Goal: Task Accomplishment & Management: Use online tool/utility

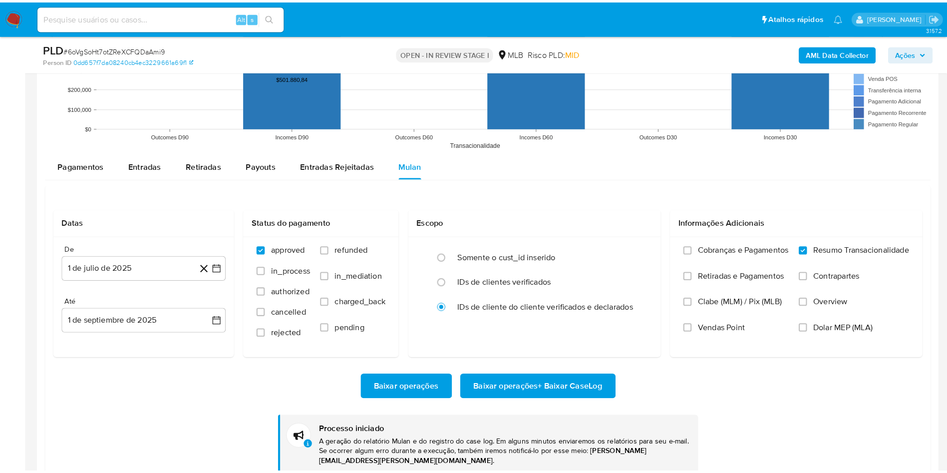
scroll to position [446, 0]
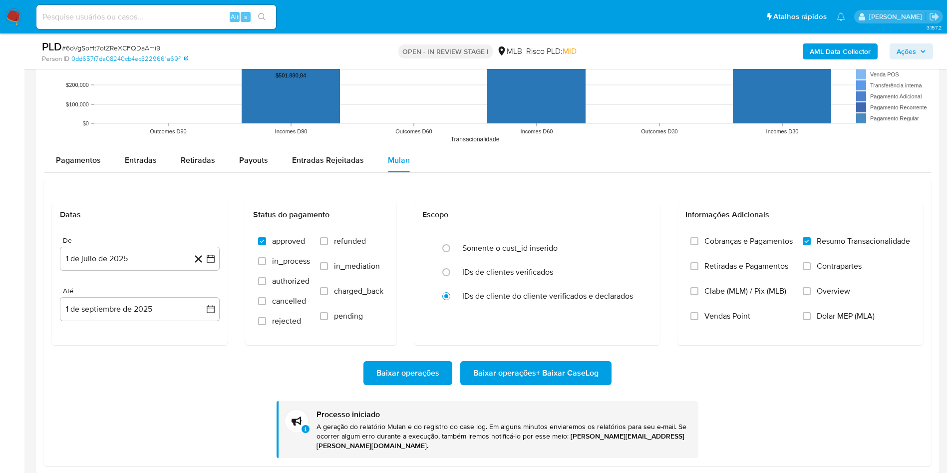
click at [146, 52] on span "# 6oVgSoHt7otZReXCFQDaAmi9" at bounding box center [111, 48] width 98 height 10
copy span "6oVgSoHt7otZReXCFQDaAmi9"
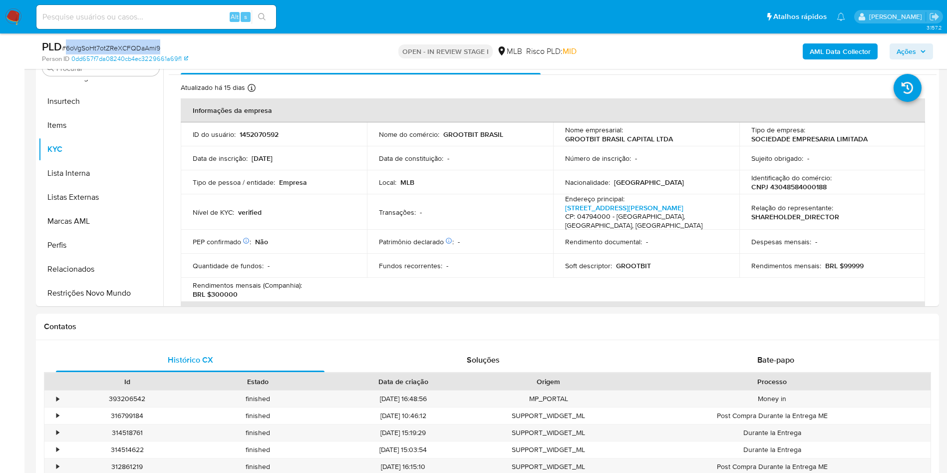
scroll to position [0, 0]
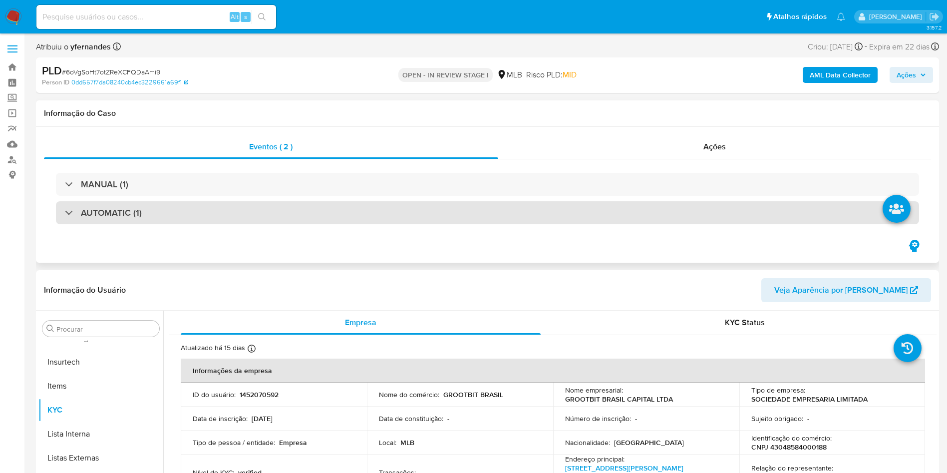
click at [434, 207] on div "AUTOMATIC (1)" at bounding box center [487, 212] width 863 height 23
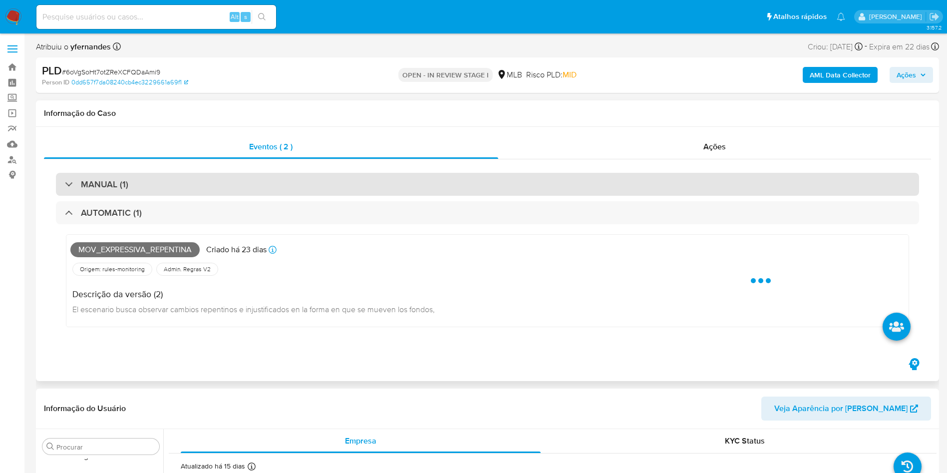
click at [417, 179] on div "MANUAL (1)" at bounding box center [487, 184] width 863 height 23
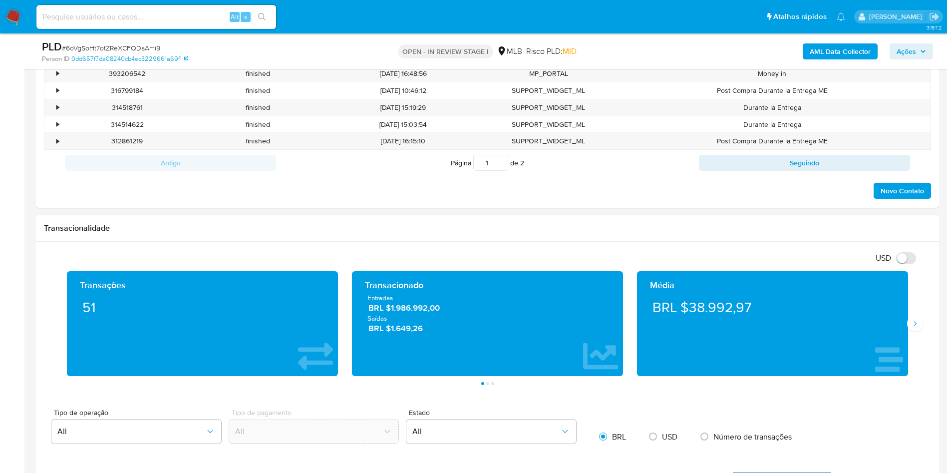
scroll to position [899, 0]
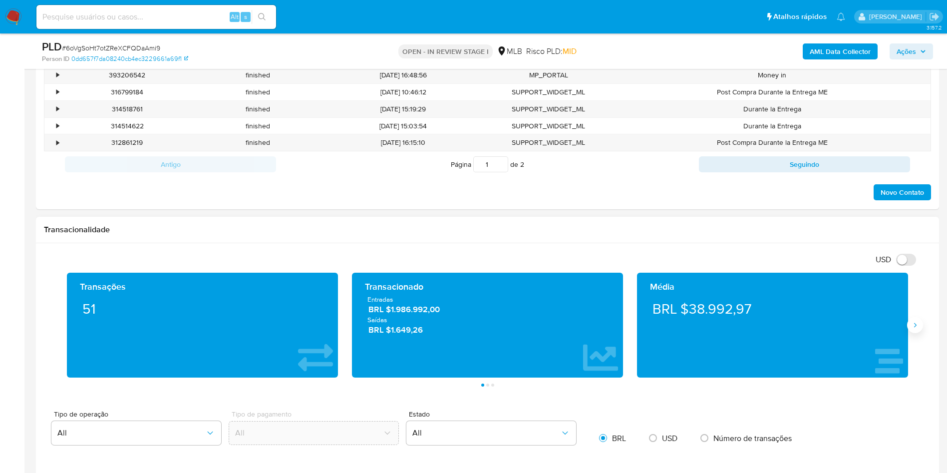
click at [915, 330] on button "Siguiente" at bounding box center [915, 325] width 16 height 16
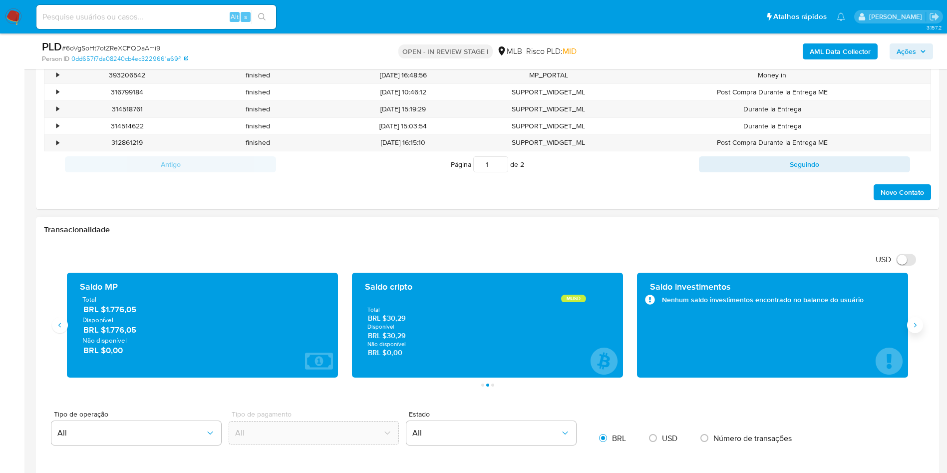
click at [915, 330] on button "Siguiente" at bounding box center [915, 325] width 16 height 16
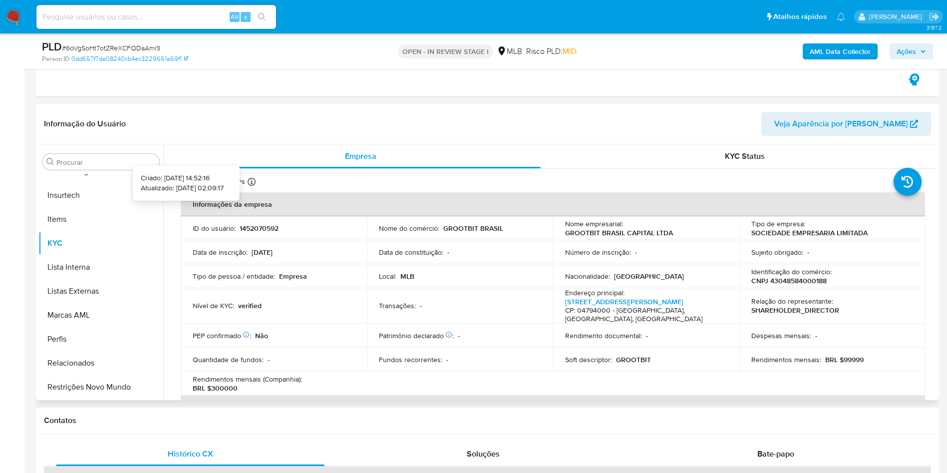
scroll to position [449, 0]
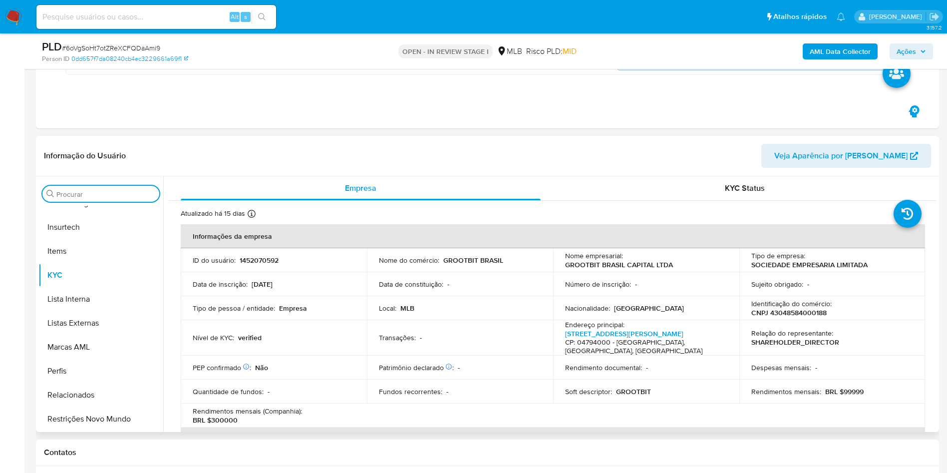
click at [80, 197] on input "Procurar" at bounding box center [105, 194] width 99 height 9
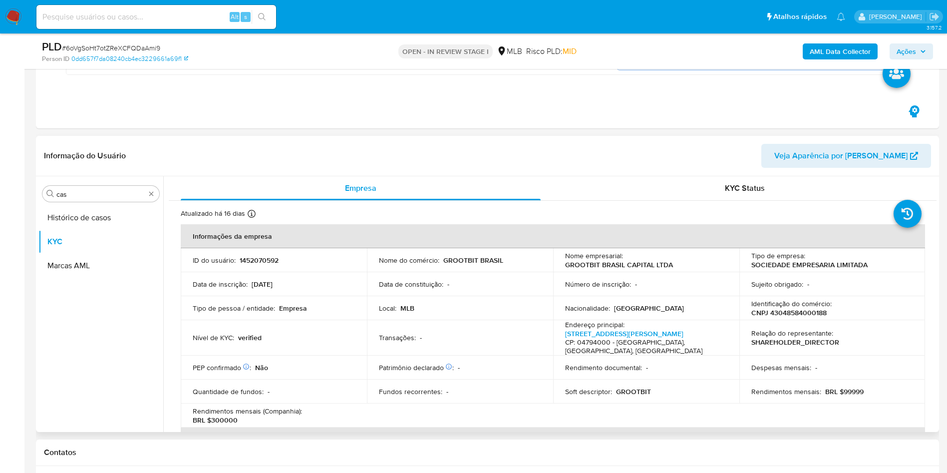
click at [75, 219] on button "Histórico de casos" at bounding box center [100, 218] width 125 height 24
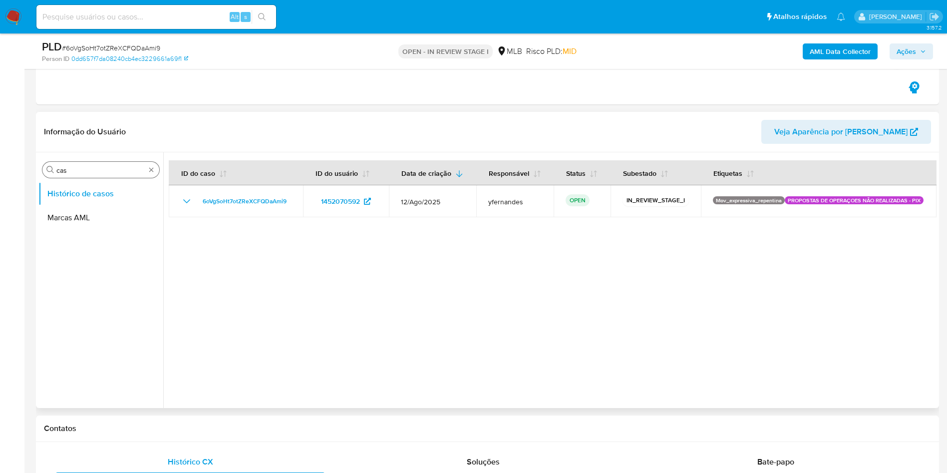
click at [114, 171] on input "cas" at bounding box center [100, 170] width 89 height 9
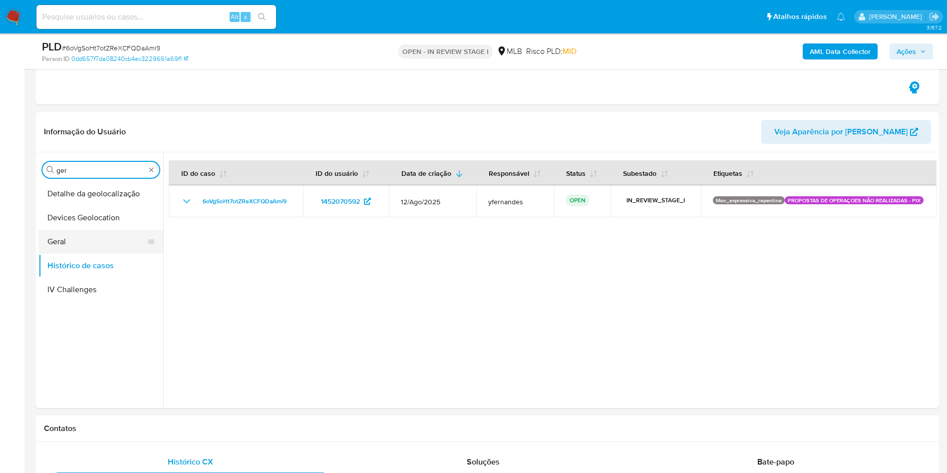
type input "ger"
click at [118, 230] on button "Geral" at bounding box center [96, 242] width 117 height 24
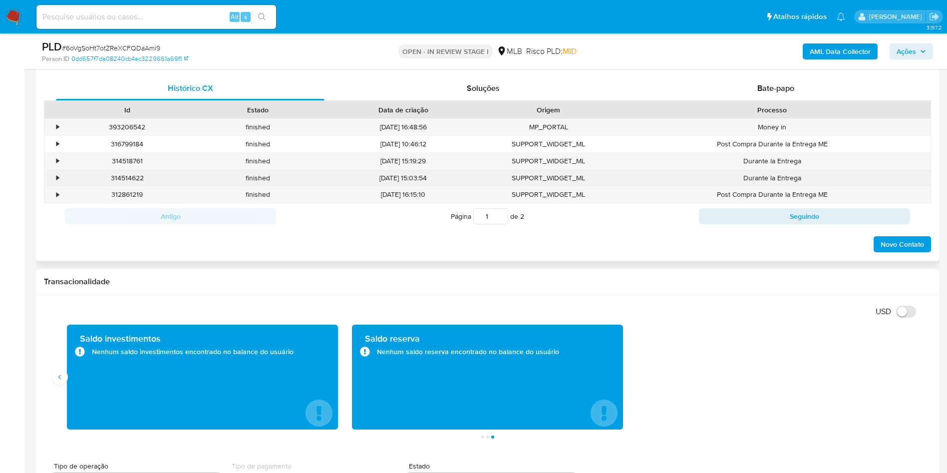
scroll to position [824, 0]
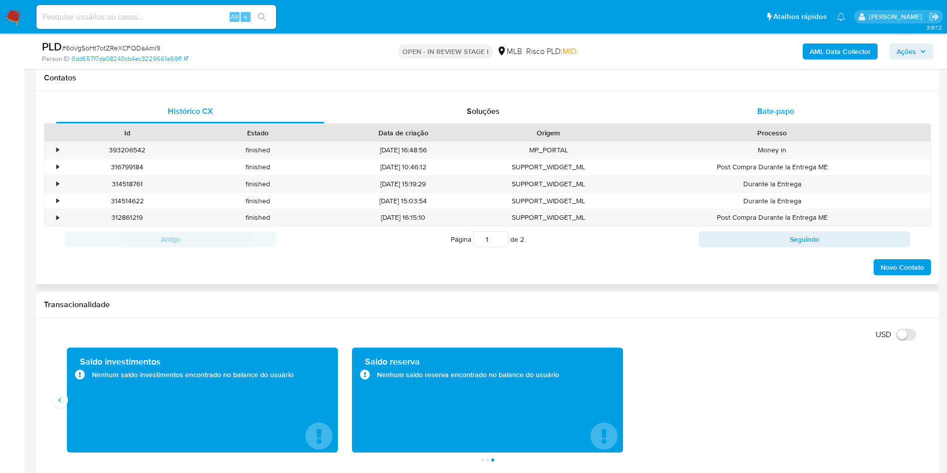
click at [753, 110] on div "Bate-papo" at bounding box center [776, 111] width 269 height 24
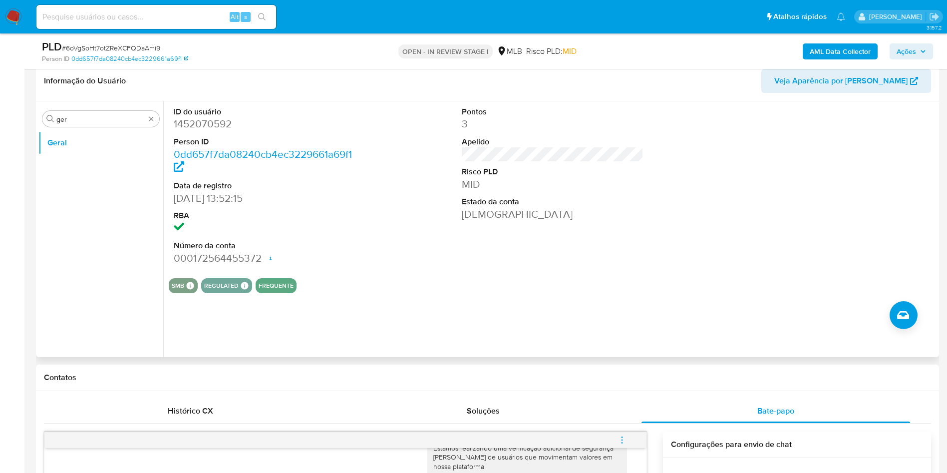
scroll to position [449, 0]
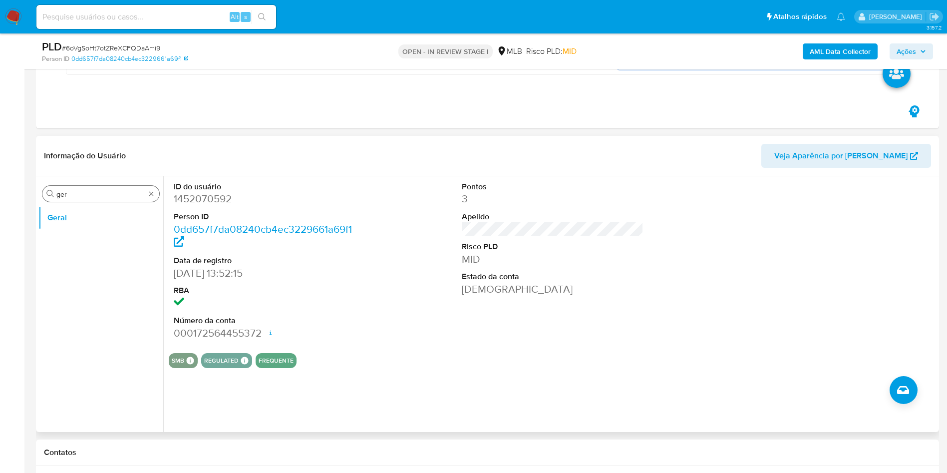
click at [80, 199] on div "Procurar ger" at bounding box center [100, 194] width 117 height 16
click at [77, 196] on input "ger" at bounding box center [100, 194] width 89 height 9
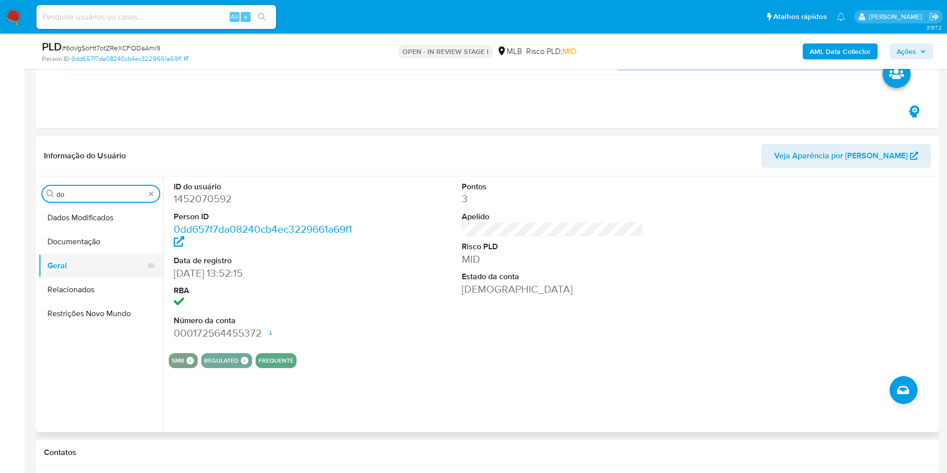
type input "do"
click at [66, 254] on button "Geral" at bounding box center [96, 266] width 117 height 24
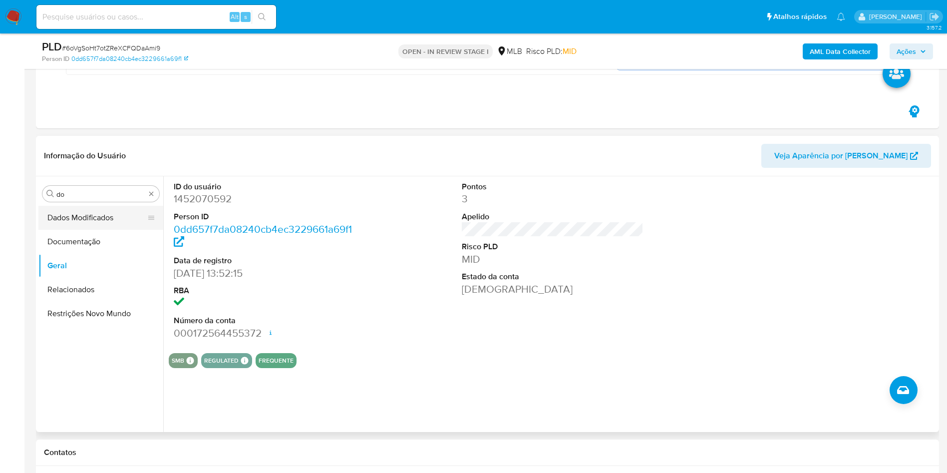
click at [103, 228] on button "Dados Modificados" at bounding box center [96, 218] width 117 height 24
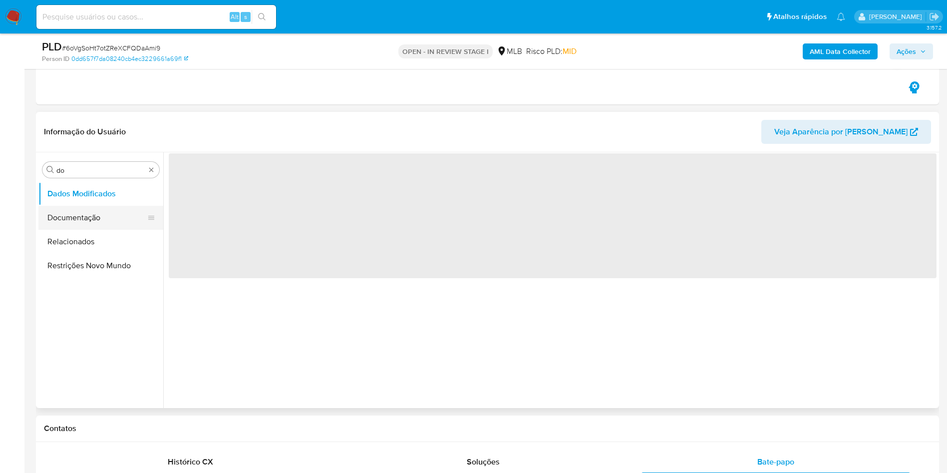
click at [94, 223] on button "Documentação" at bounding box center [96, 218] width 117 height 24
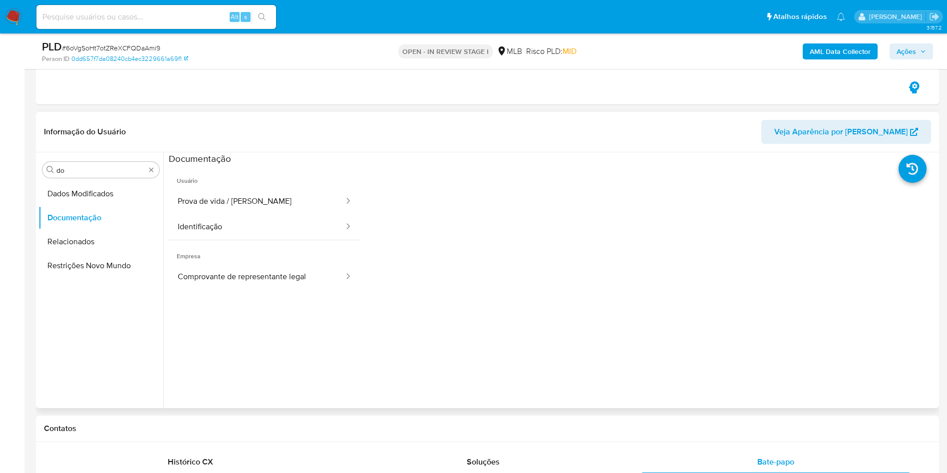
click at [261, 208] on button "Prova de vida / Selfie" at bounding box center [257, 201] width 176 height 25
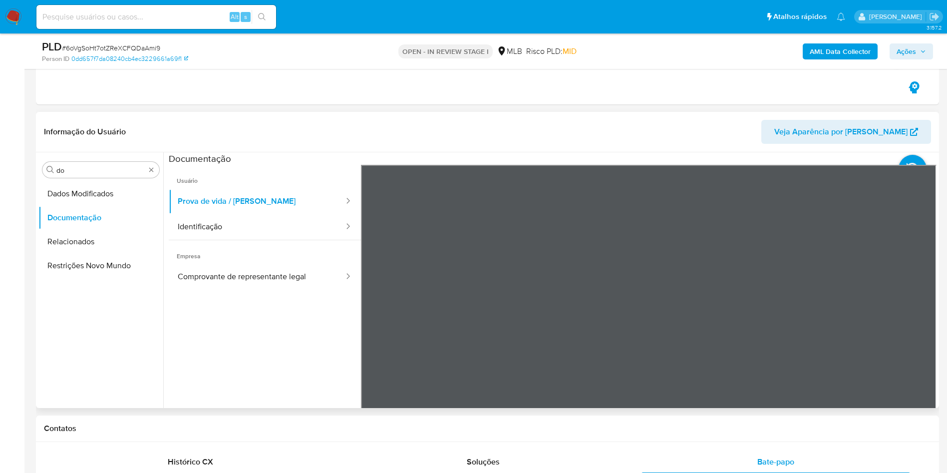
scroll to position [31, 0]
click at [289, 223] on button "Identificação" at bounding box center [257, 226] width 176 height 25
click at [915, 329] on icon at bounding box center [924, 327] width 20 height 20
click at [102, 167] on input "do" at bounding box center [100, 170] width 89 height 9
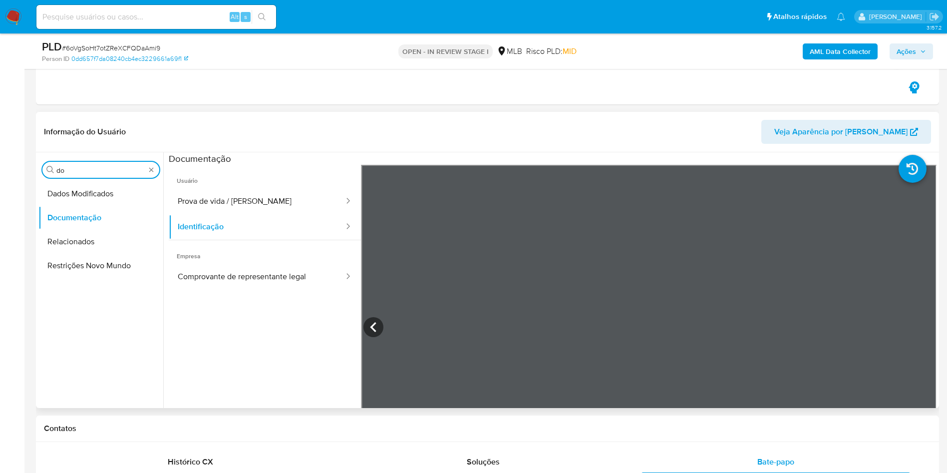
click at [102, 167] on input "do" at bounding box center [100, 170] width 89 height 9
click at [281, 205] on button "Prova de vida / Selfie" at bounding box center [257, 201] width 176 height 25
click at [78, 168] on input "do" at bounding box center [100, 170] width 89 height 9
click at [78, 167] on input "do" at bounding box center [100, 170] width 89 height 9
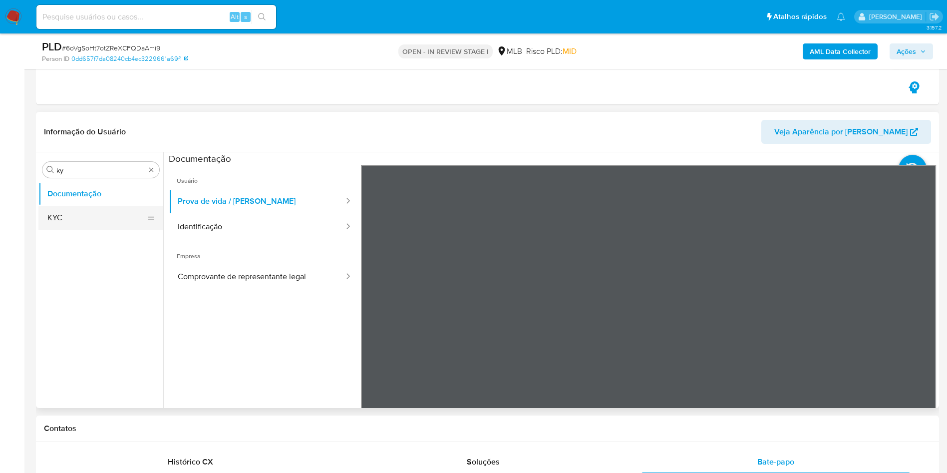
click at [72, 213] on button "KYC" at bounding box center [96, 218] width 117 height 24
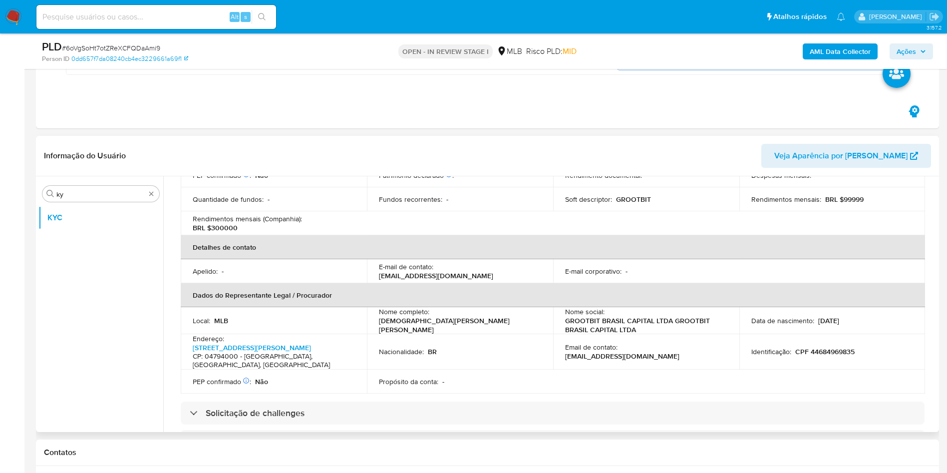
scroll to position [267, 0]
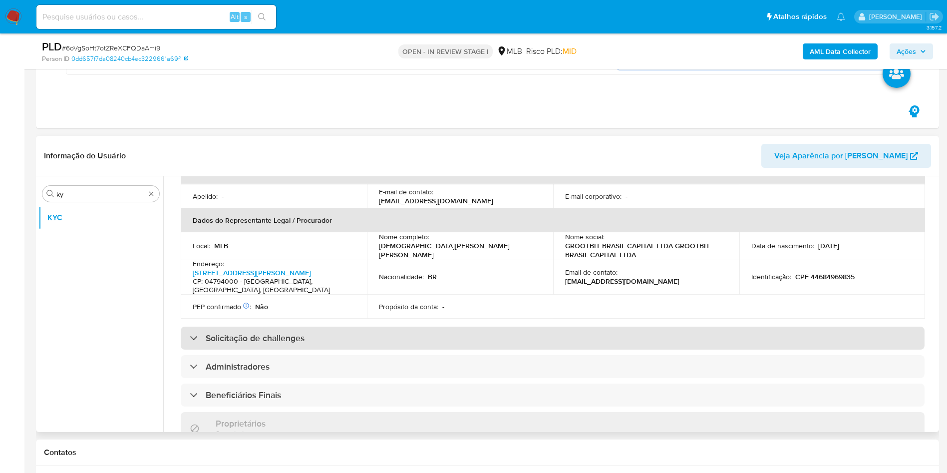
click at [469, 327] on div "Solicitação de challenges" at bounding box center [553, 338] width 744 height 23
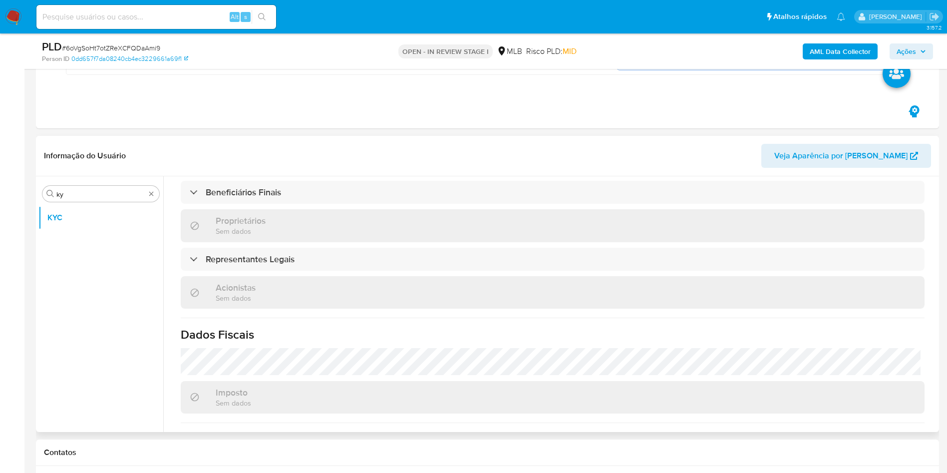
scroll to position [664, 0]
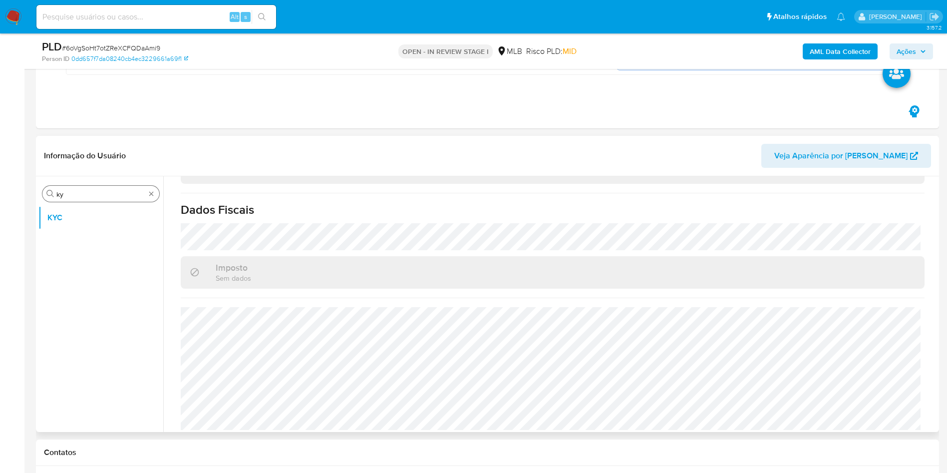
click at [70, 194] on input "ky" at bounding box center [100, 194] width 89 height 9
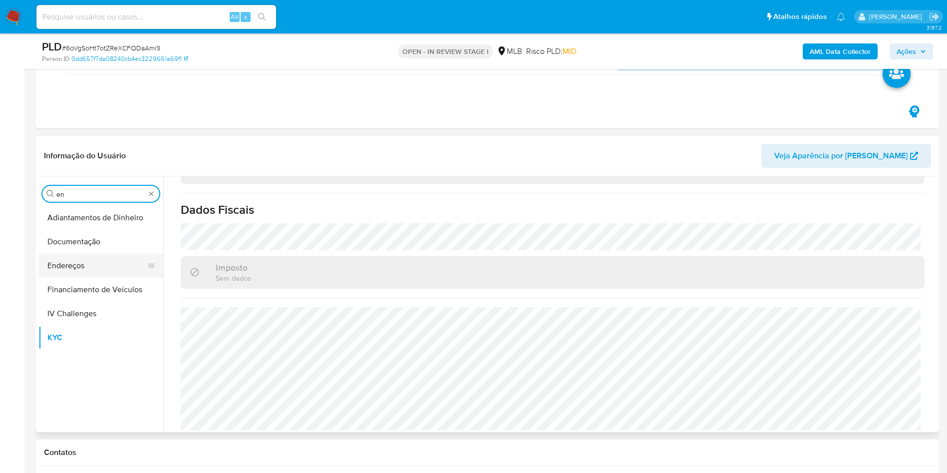
type input "en"
click at [72, 264] on button "Endereços" at bounding box center [96, 266] width 117 height 24
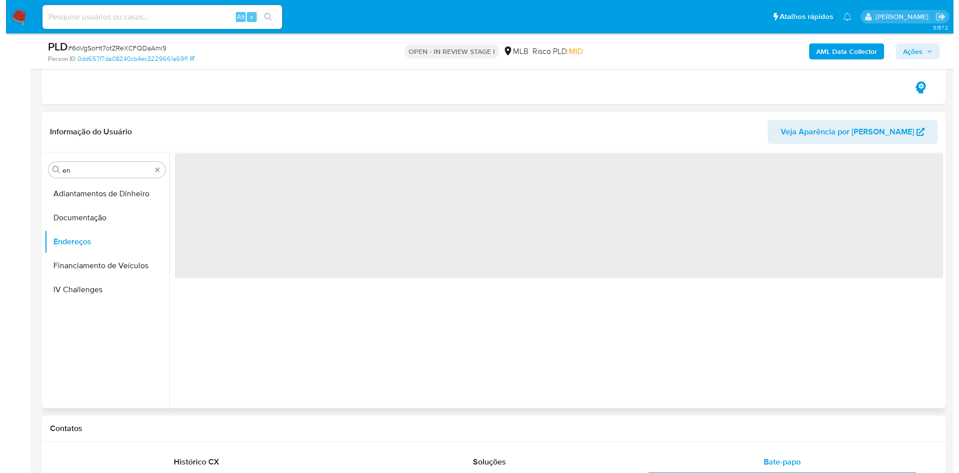
scroll to position [0, 0]
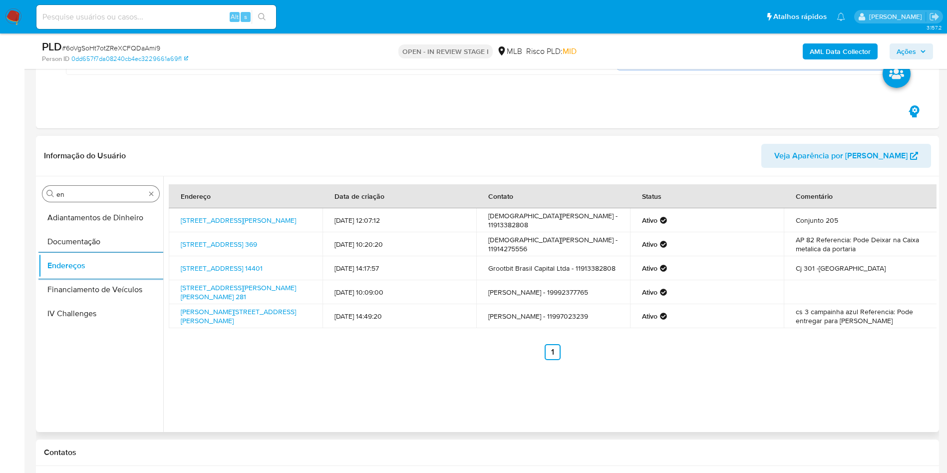
click at [80, 197] on input "en" at bounding box center [100, 194] width 89 height 9
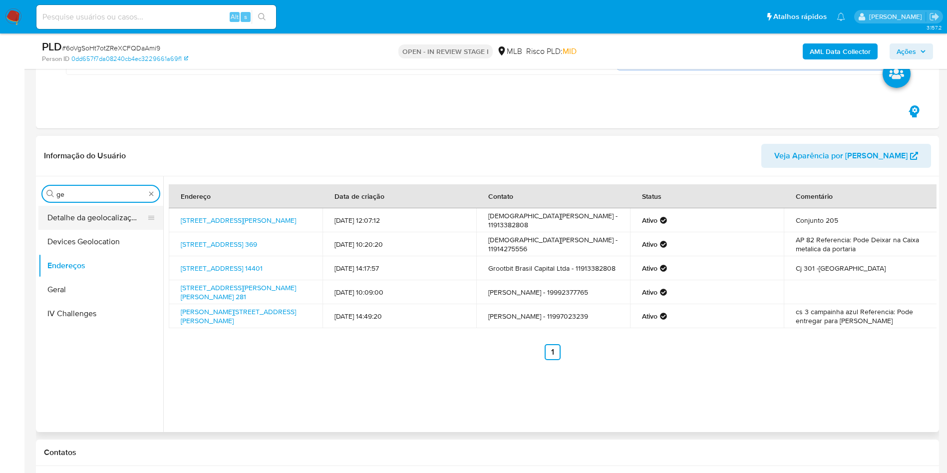
type input "ge"
click at [77, 215] on button "Detalhe da geolocalização" at bounding box center [96, 218] width 117 height 24
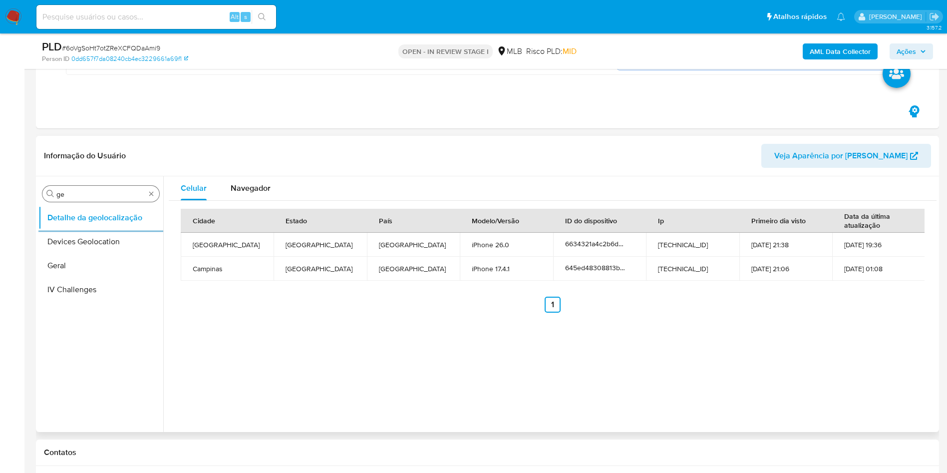
click at [128, 190] on input "ge" at bounding box center [100, 194] width 89 height 9
type input "res"
click at [73, 271] on button "Restrições Novo Mundo" at bounding box center [100, 266] width 125 height 24
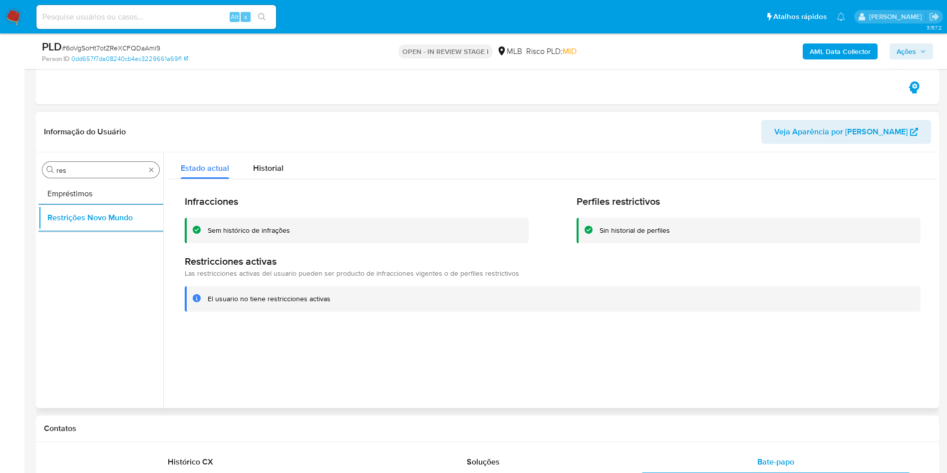
click at [104, 175] on div "Procurar res" at bounding box center [100, 170] width 117 height 16
click at [94, 164] on div "Procurar res" at bounding box center [100, 170] width 117 height 16
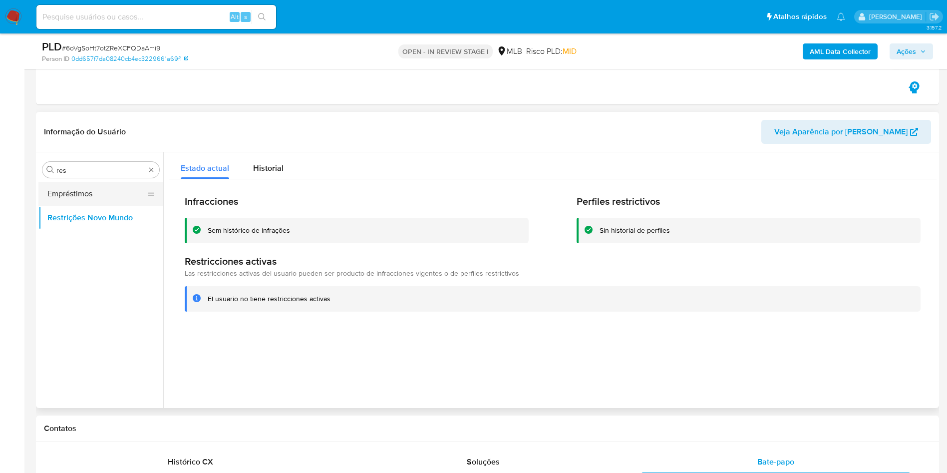
click at [88, 189] on button "Empréstimos" at bounding box center [96, 194] width 117 height 24
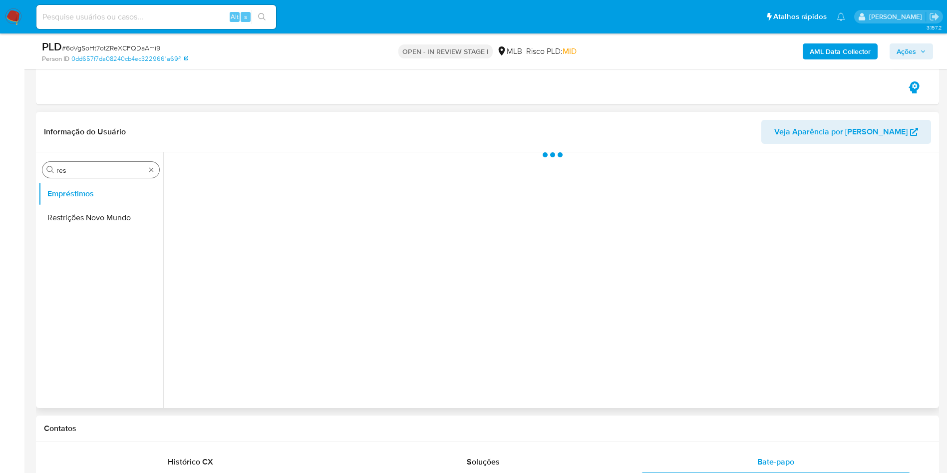
click at [85, 175] on div "Procurar res" at bounding box center [100, 170] width 117 height 16
click at [84, 172] on input "res" at bounding box center [100, 170] width 89 height 9
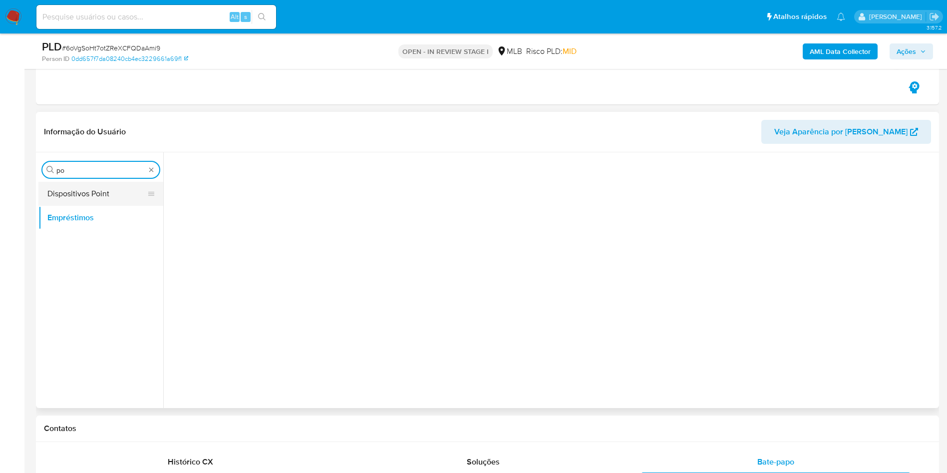
type input "po"
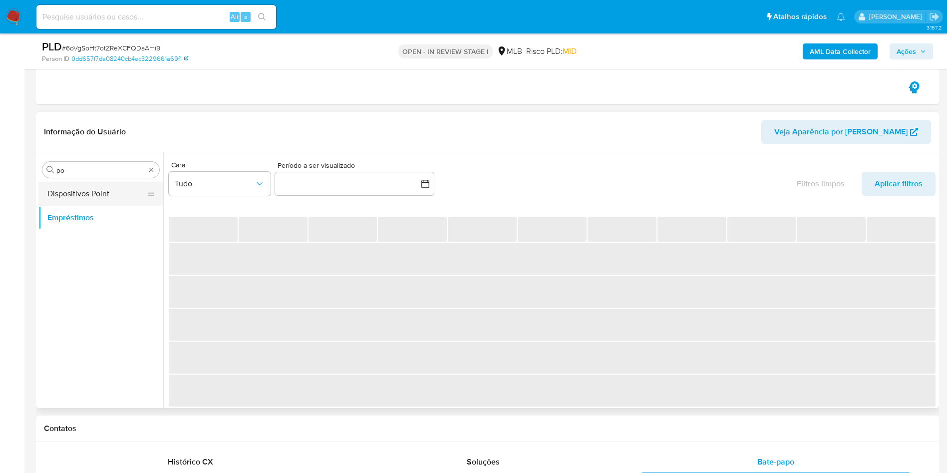
click at [89, 197] on button "Dispositivos Point" at bounding box center [96, 194] width 117 height 24
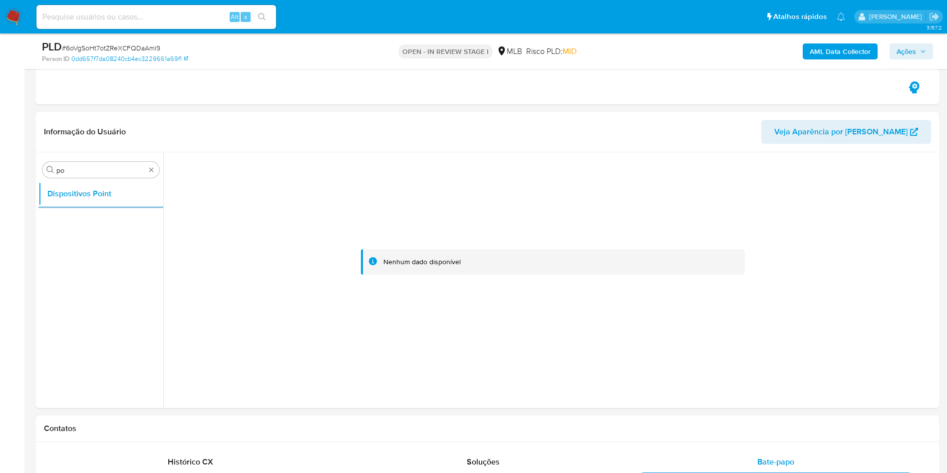
click at [815, 49] on b "AML Data Collector" at bounding box center [840, 51] width 61 height 16
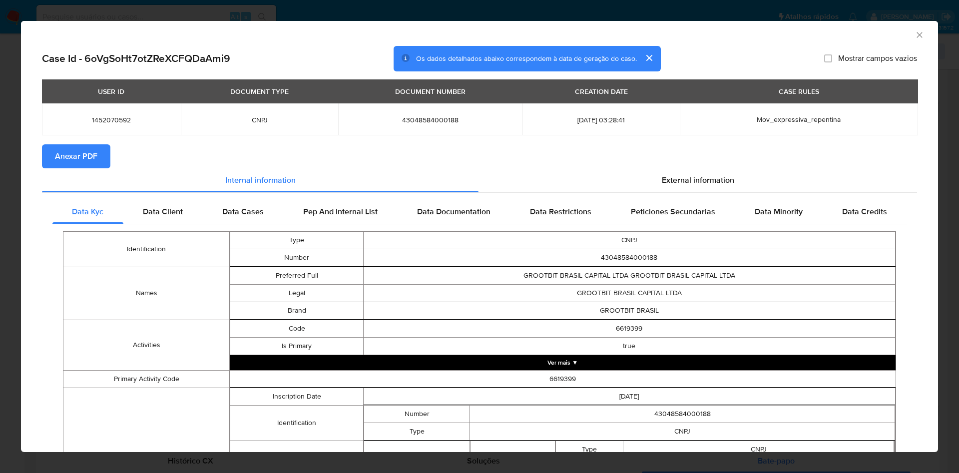
click at [115, 158] on section "Anexar PDF" at bounding box center [479, 156] width 875 height 24
click at [83, 162] on span "Anexar PDF" at bounding box center [76, 156] width 42 height 22
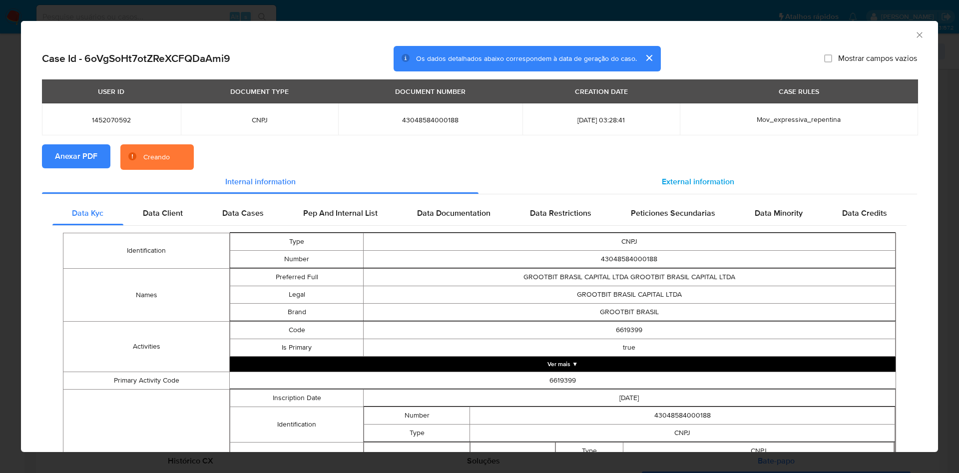
click at [693, 176] on span "External information" at bounding box center [698, 181] width 72 height 11
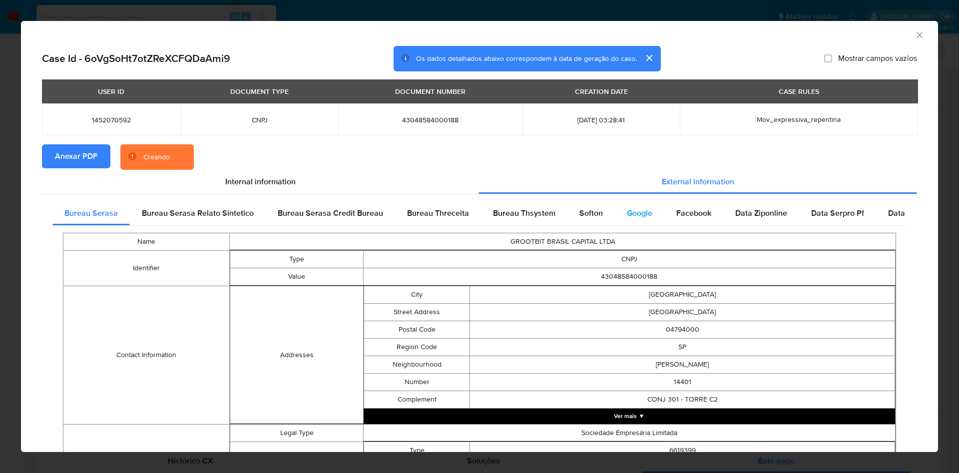
click at [641, 220] on div "Google" at bounding box center [639, 213] width 49 height 24
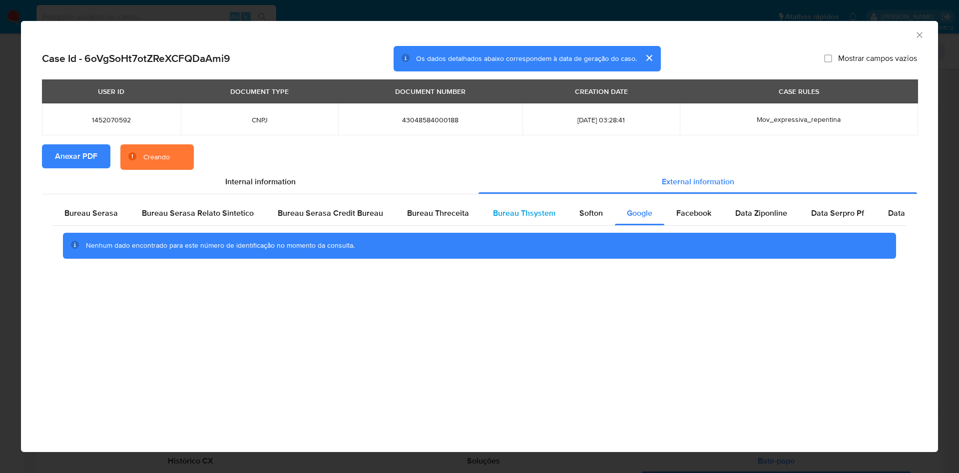
click at [534, 219] on div "Bureau Thsystem" at bounding box center [524, 213] width 86 height 24
click at [579, 216] on span "Softon" at bounding box center [590, 212] width 23 height 11
click at [532, 218] on span "Bureau Thsystem" at bounding box center [524, 212] width 62 height 11
click at [468, 218] on div "Bureau Threceita" at bounding box center [438, 213] width 86 height 24
click at [93, 214] on span "Bureau Serasa" at bounding box center [90, 212] width 53 height 11
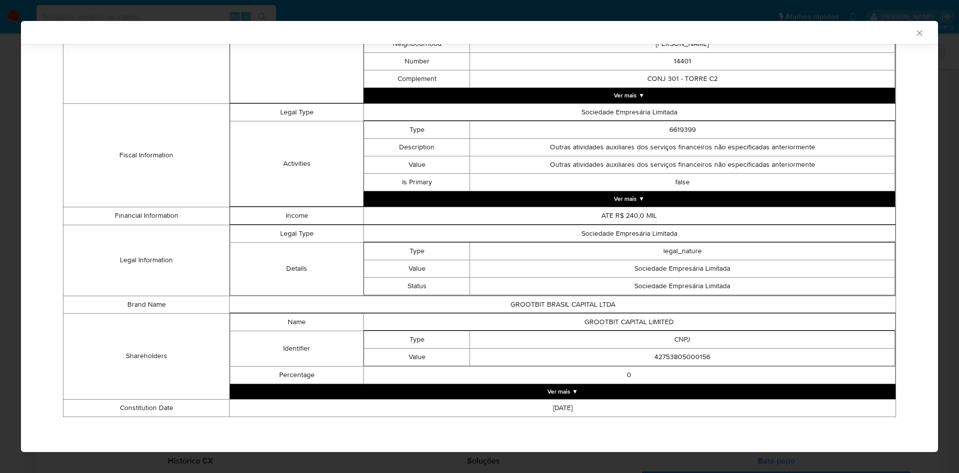
scroll to position [317, 0]
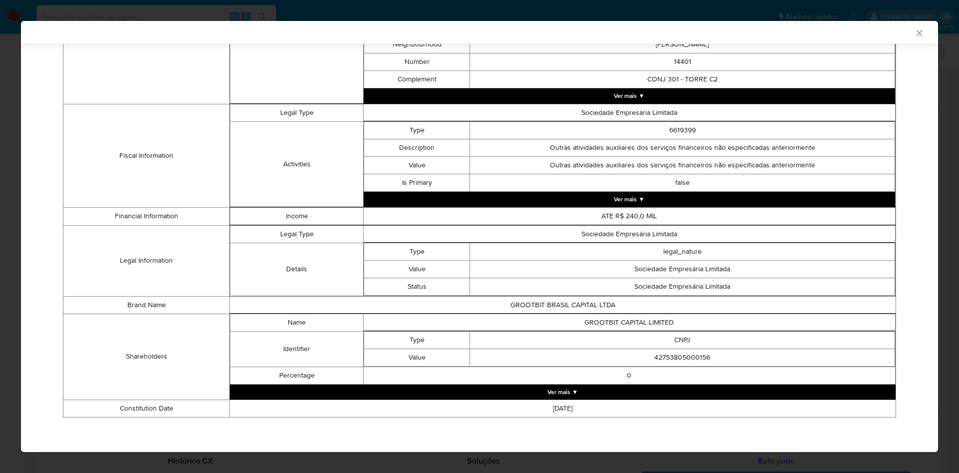
click at [0, 152] on div "AML Data Collector Case Id - 6oVgSoHt7otZReXCFQDaAmi9 Os dados detalhados abaix…" at bounding box center [479, 236] width 959 height 473
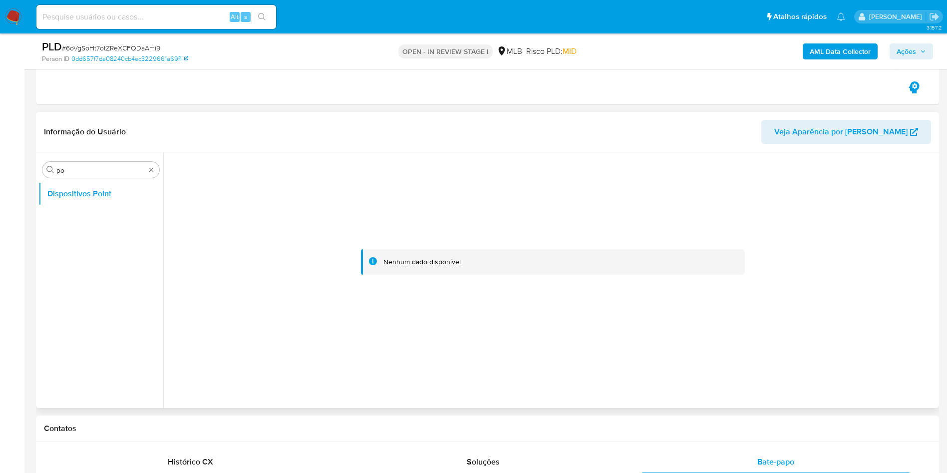
click at [161, 169] on div "Procurar po Dispositivos Point" at bounding box center [100, 281] width 125 height 254
click at [146, 169] on div "Procurar po" at bounding box center [100, 170] width 117 height 16
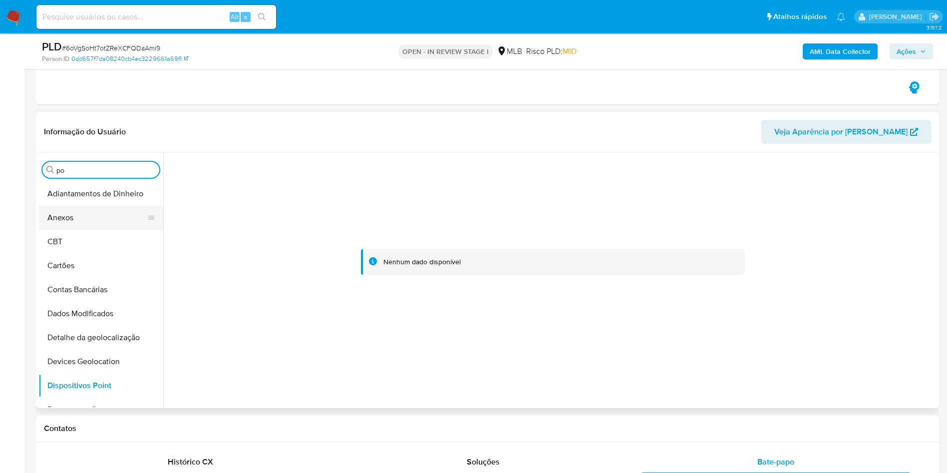
drag, startPoint x: 149, startPoint y: 169, endPoint x: 126, endPoint y: 208, distance: 45.2
drag, startPoint x: 98, startPoint y: 219, endPoint x: 700, endPoint y: 301, distance: 607.8
click at [98, 219] on button "Anexos" at bounding box center [100, 218] width 125 height 24
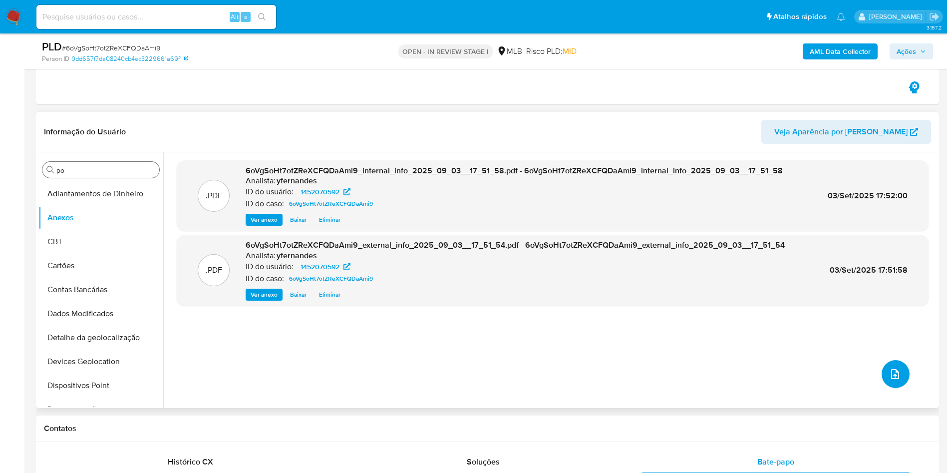
click at [892, 378] on icon "upload-file" at bounding box center [895, 374] width 8 height 10
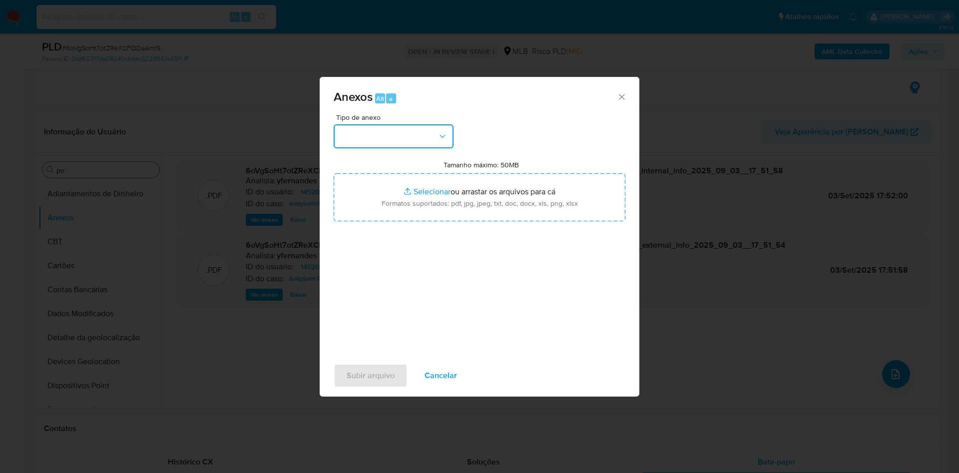
click at [403, 138] on button "button" at bounding box center [394, 136] width 120 height 24
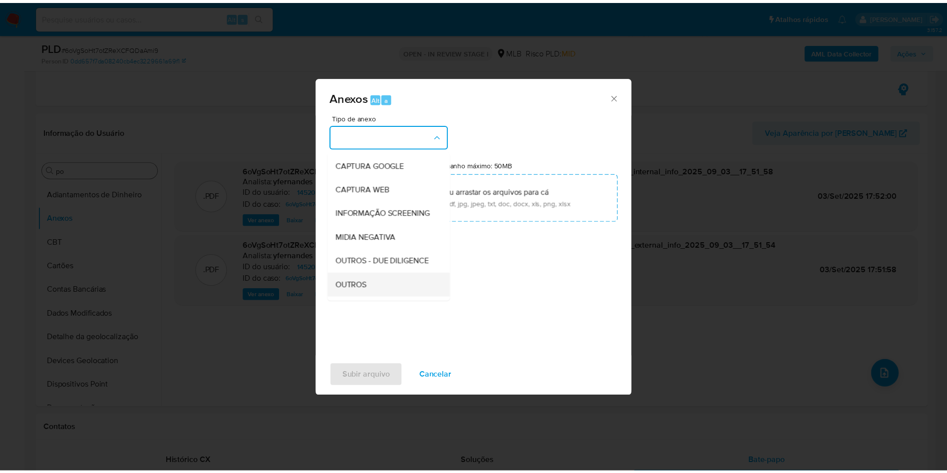
scroll to position [154, 0]
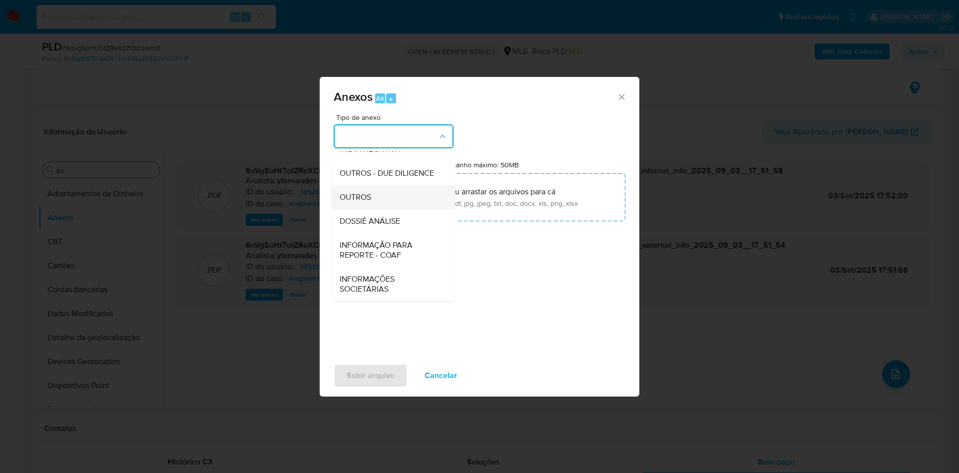
click at [379, 193] on div "OUTROS" at bounding box center [391, 197] width 102 height 24
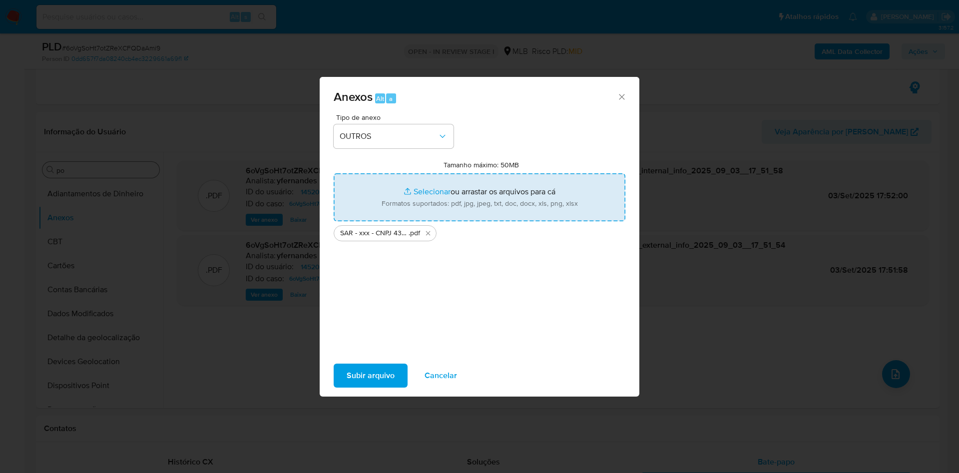
type input "C:\fakepath\Mulan 1452070592_2025_09_02_15_38_14.xlsx"
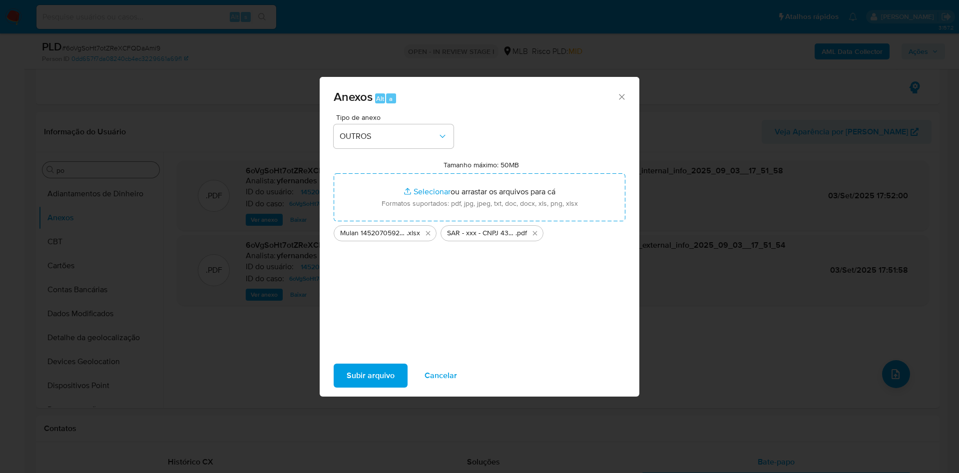
click at [367, 370] on span "Subir arquivo" at bounding box center [371, 376] width 48 height 22
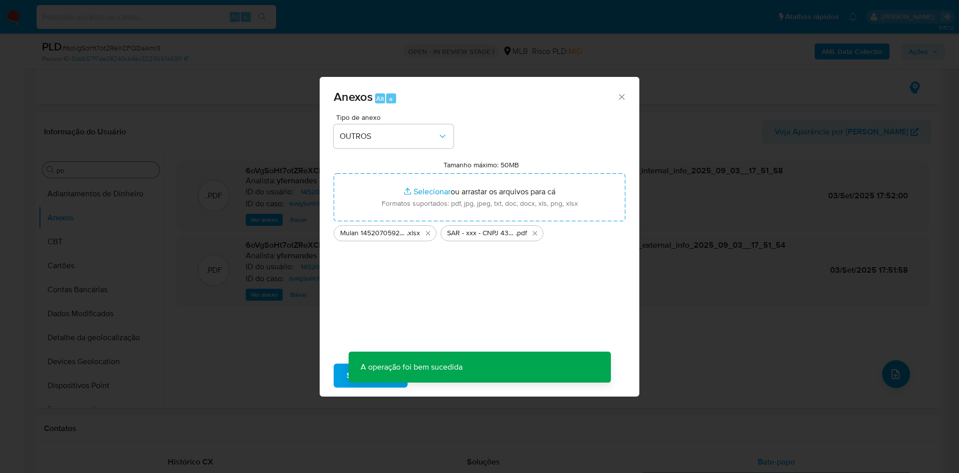
click at [791, 106] on div "Anexos Alt a Tipo de anexo OUTROS Tamanho máximo: 50MB Selecionar arquivos Sele…" at bounding box center [479, 236] width 959 height 473
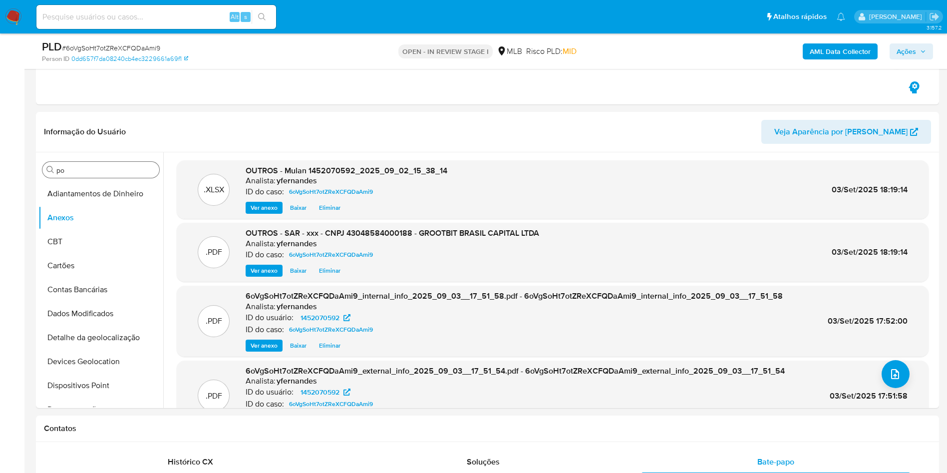
click at [912, 46] on span "Ações" at bounding box center [906, 51] width 19 height 16
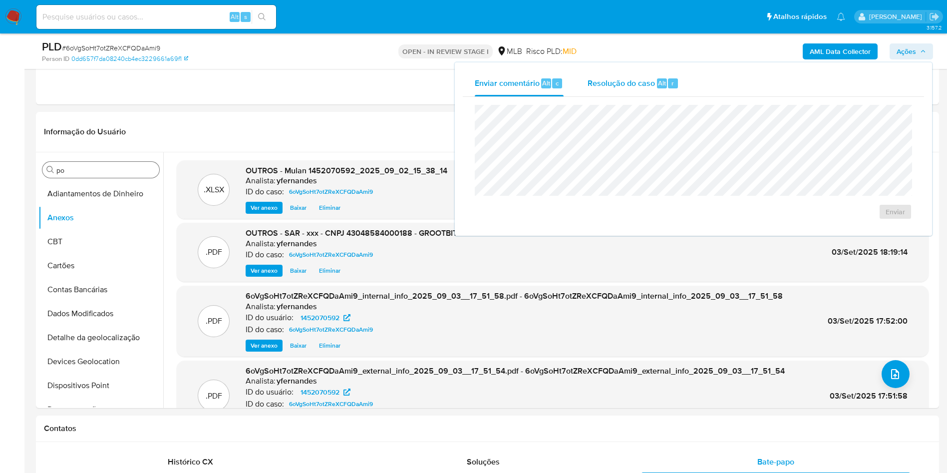
click at [653, 80] on span "Resolução do caso" at bounding box center [621, 82] width 67 height 11
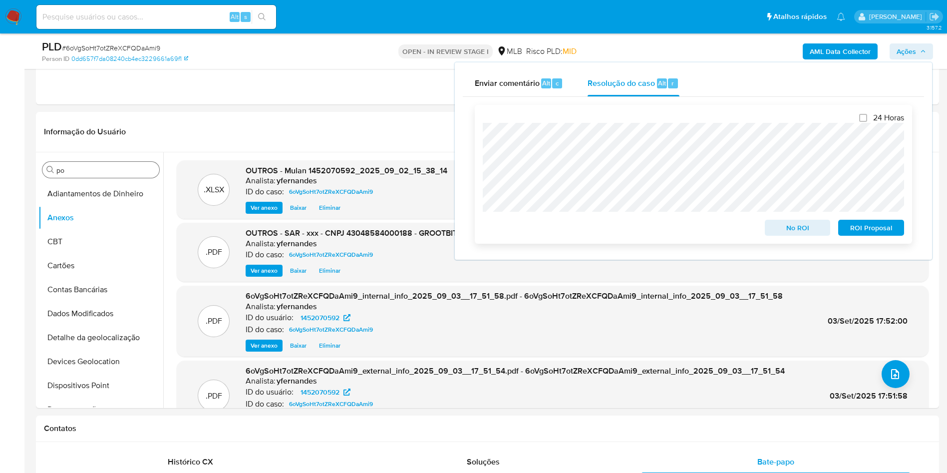
click at [870, 229] on span "ROI Proposal" at bounding box center [872, 228] width 52 height 14
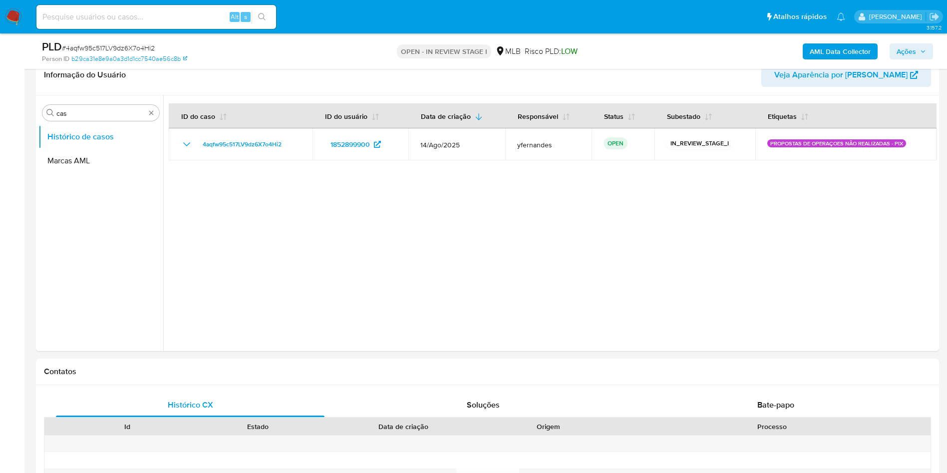
scroll to position [150, 0]
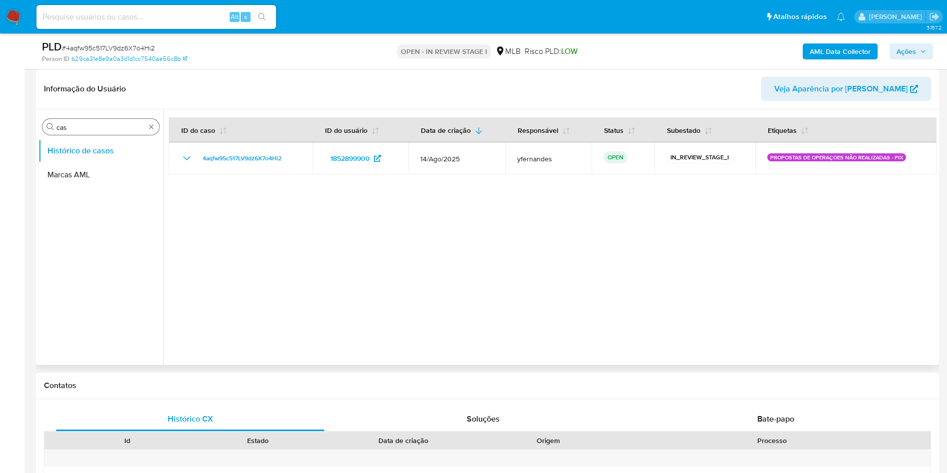
click at [70, 128] on input "cas" at bounding box center [100, 127] width 89 height 9
type input "ger"
click at [74, 155] on button "Geral" at bounding box center [96, 151] width 117 height 24
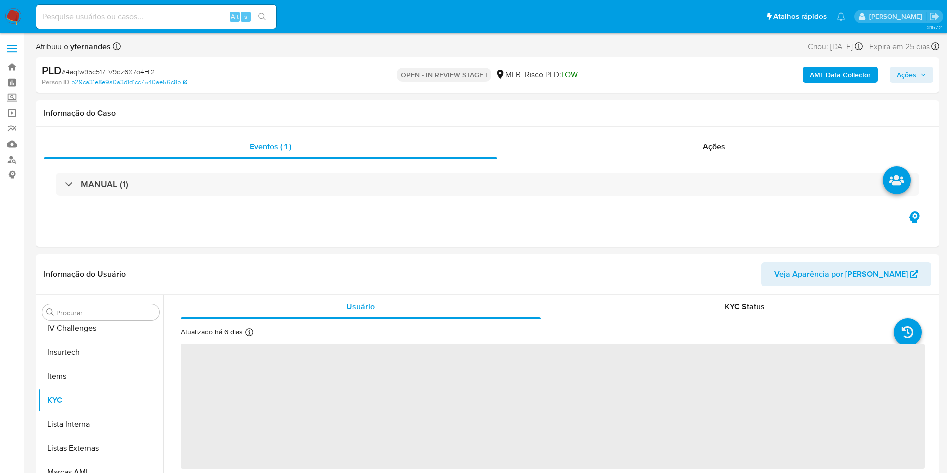
scroll to position [446, 0]
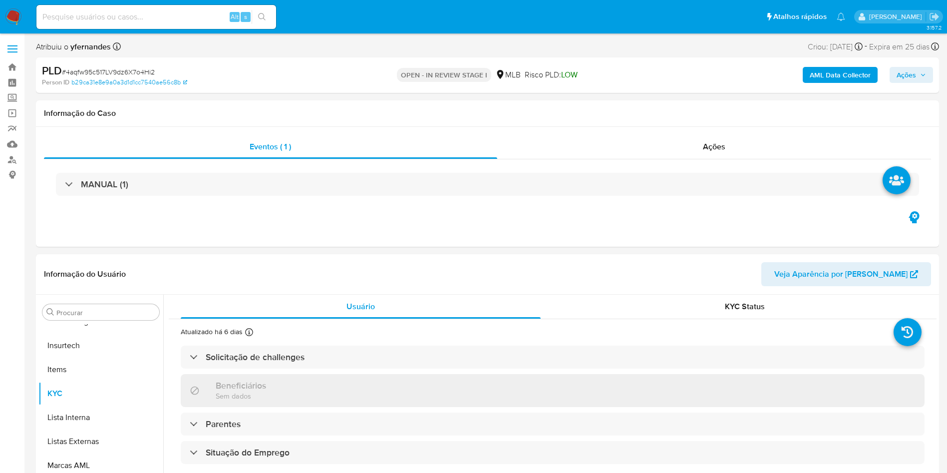
select select "10"
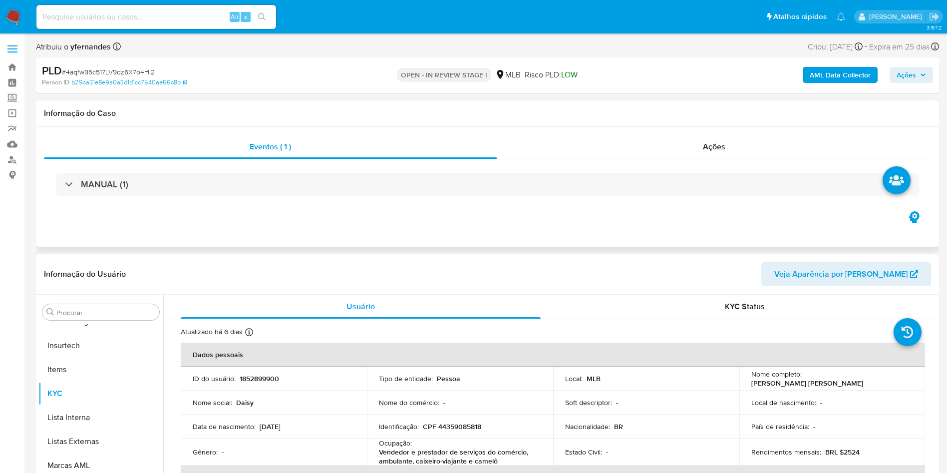
click at [473, 106] on div "Informação do Caso" at bounding box center [487, 113] width 903 height 26
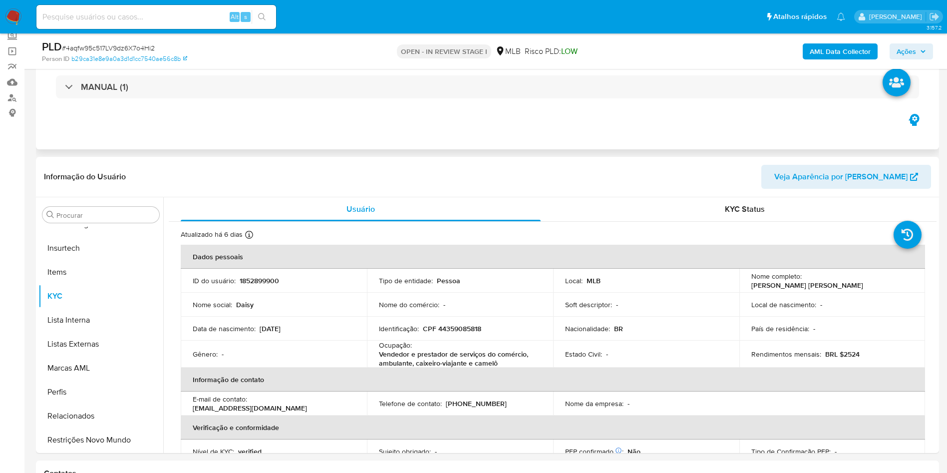
scroll to position [75, 0]
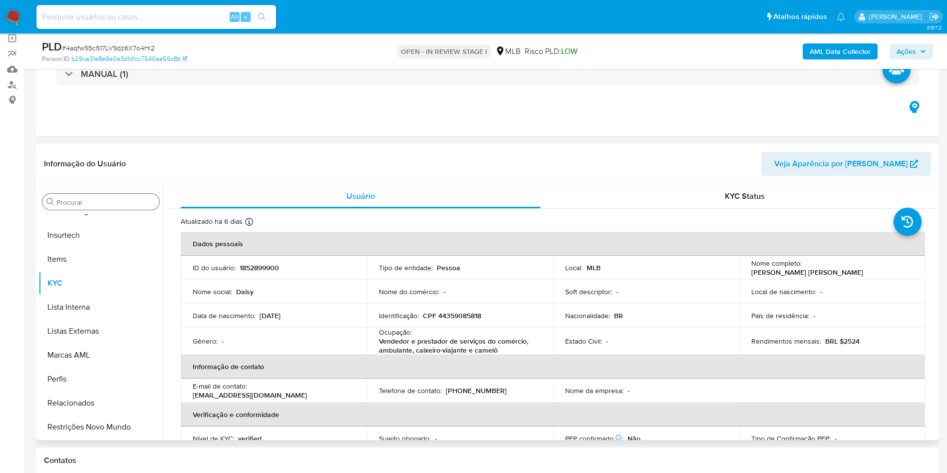
click at [114, 204] on input "Procurar" at bounding box center [105, 202] width 99 height 9
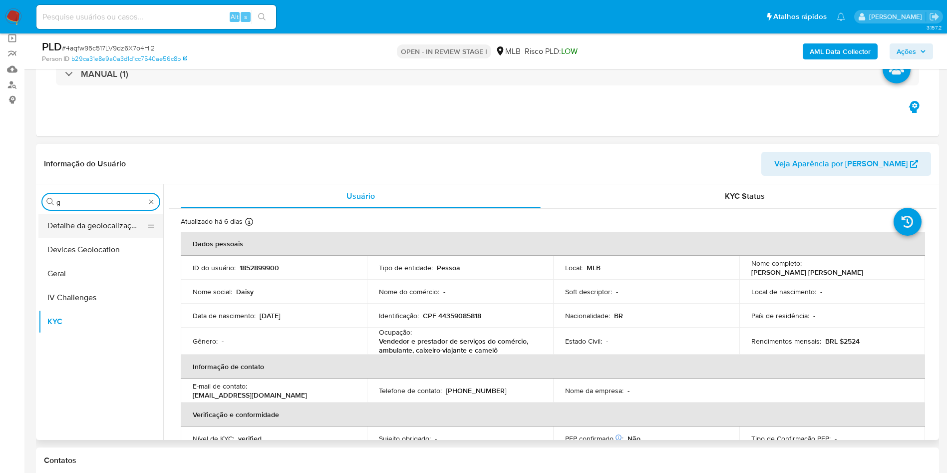
scroll to position [0, 0]
type input "ger"
click at [94, 228] on button "Geral" at bounding box center [96, 226] width 117 height 24
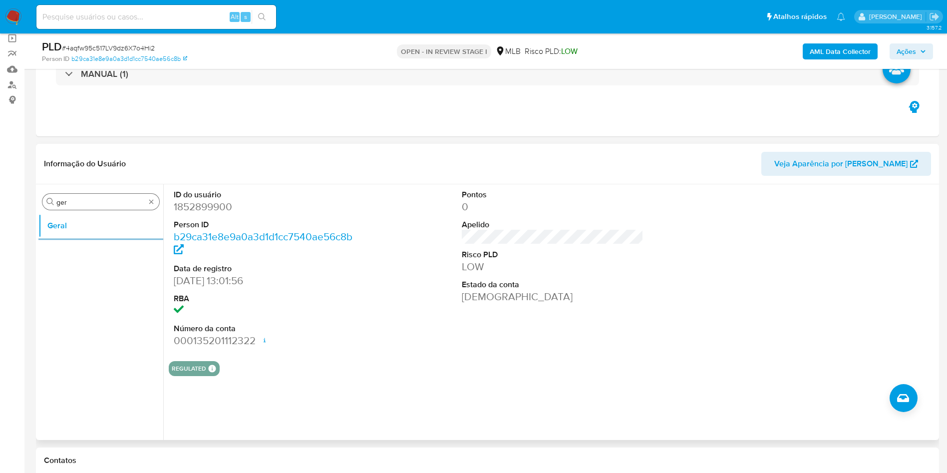
click at [76, 206] on input "ger" at bounding box center [100, 202] width 89 height 9
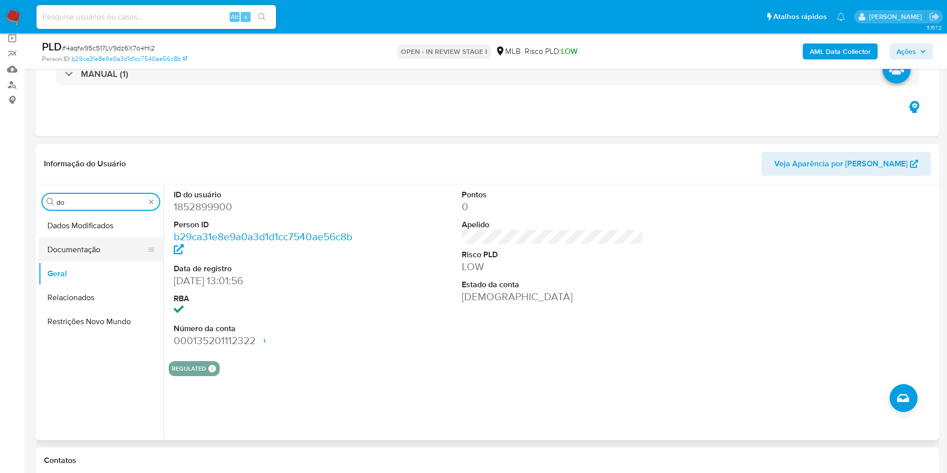
type input "do"
click at [61, 243] on button "Documentação" at bounding box center [96, 250] width 117 height 24
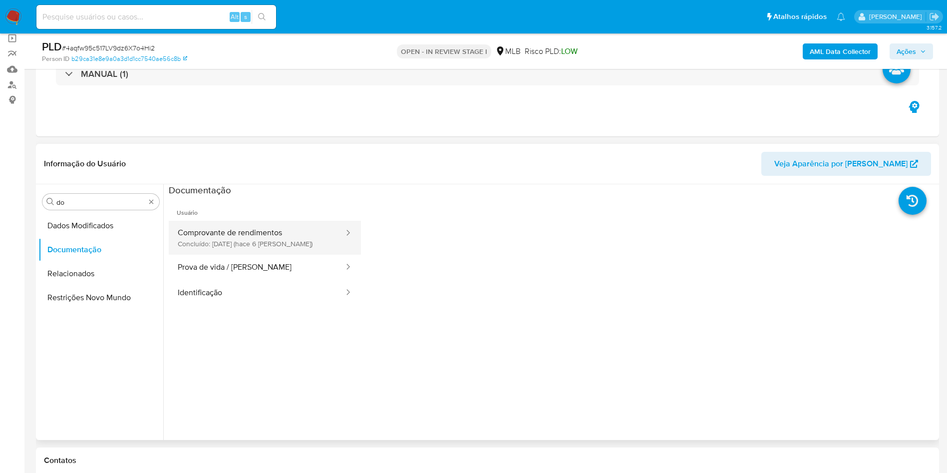
click at [237, 235] on button "Comprovante de rendimentos Concluído: 28/08/2025 (hace 6 días)" at bounding box center [257, 238] width 176 height 34
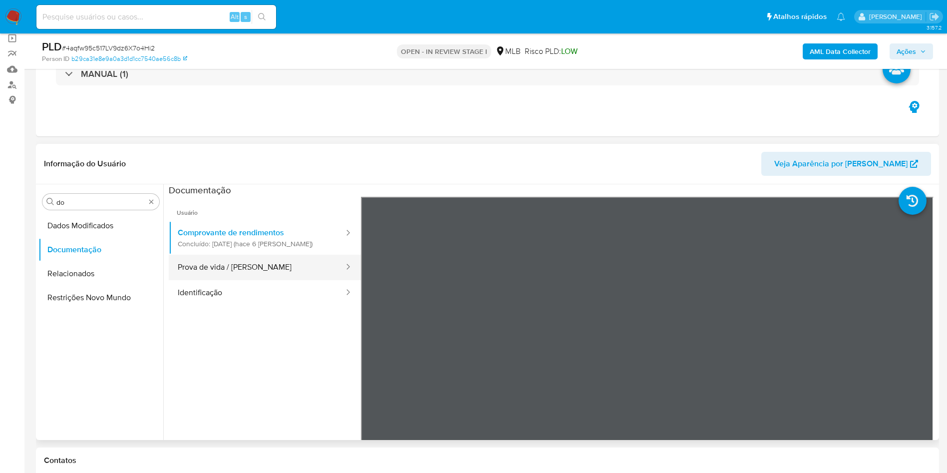
click at [224, 275] on button "Prova de vida / Selfie" at bounding box center [257, 267] width 176 height 25
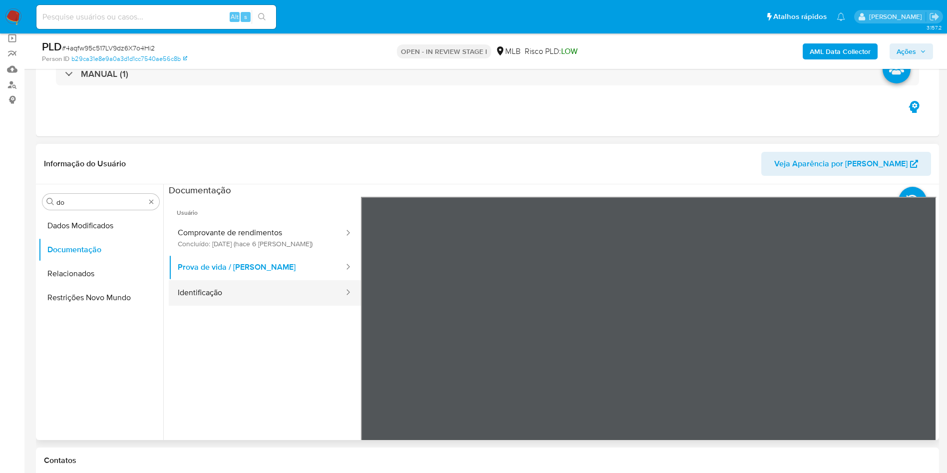
click at [281, 294] on button "Identificação" at bounding box center [257, 292] width 176 height 25
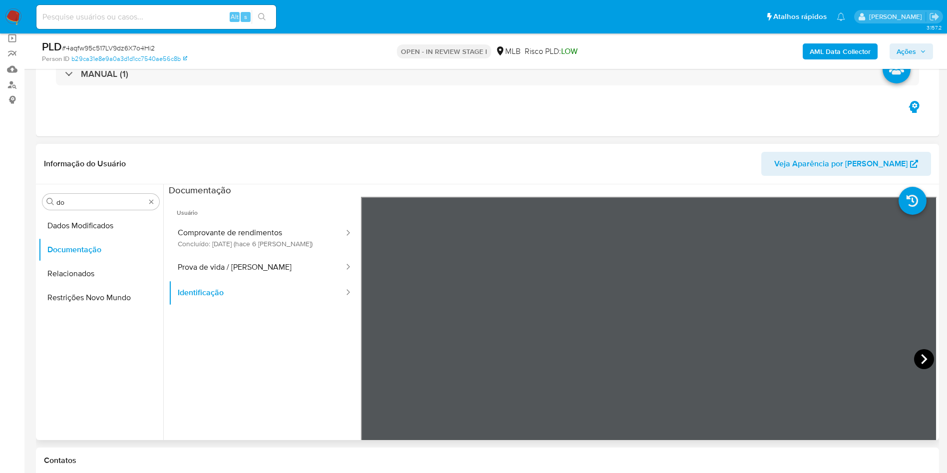
click at [921, 361] on icon at bounding box center [924, 359] width 6 height 10
drag, startPoint x: 236, startPoint y: 260, endPoint x: 265, endPoint y: 260, distance: 28.5
click at [236, 260] on button "Prova de vida / Selfie" at bounding box center [257, 267] width 176 height 25
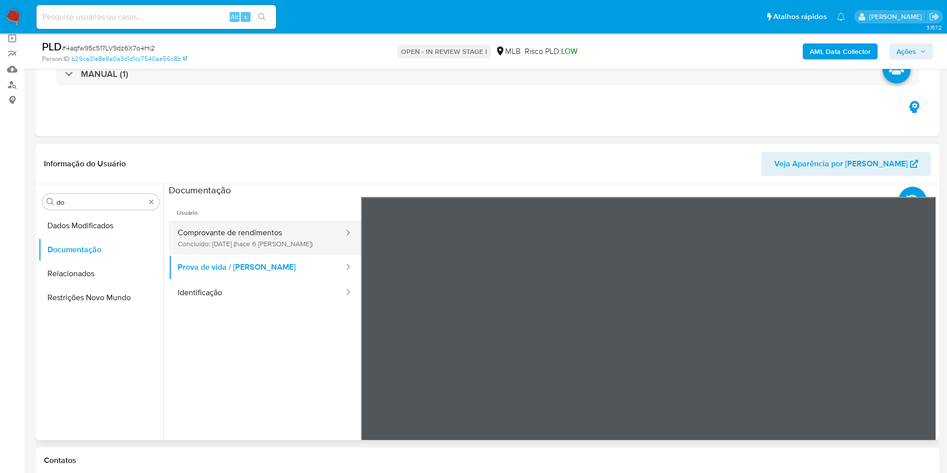
click at [221, 245] on button "Comprovante de rendimentos Concluído: 28/08/2025 (hace 6 días)" at bounding box center [257, 238] width 176 height 34
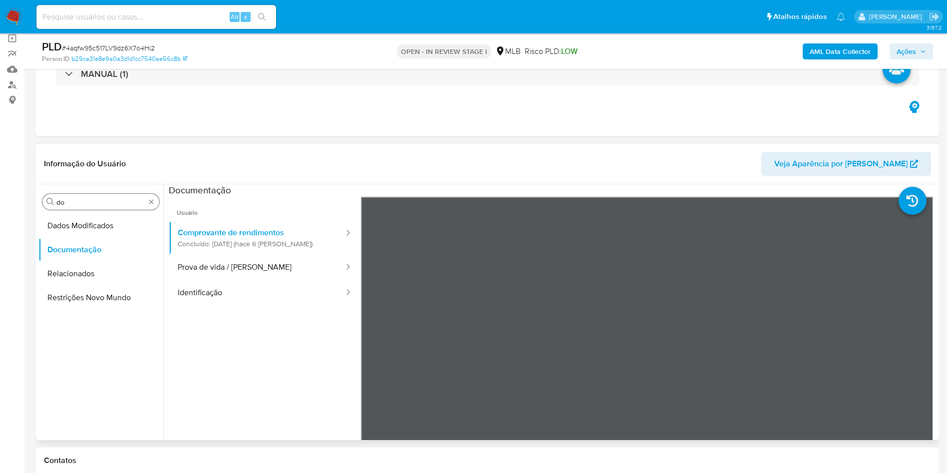
click at [84, 202] on input "do" at bounding box center [100, 202] width 89 height 9
click at [84, 201] on input "do" at bounding box center [100, 202] width 89 height 9
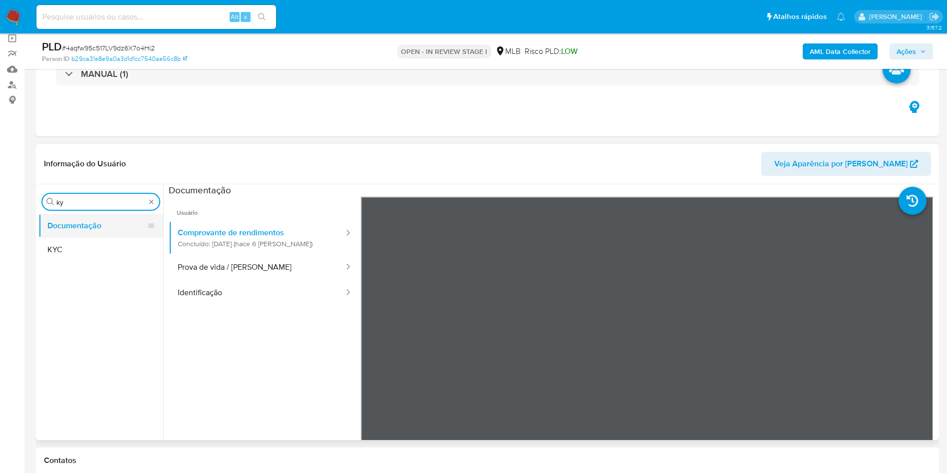
click at [60, 245] on button "KYC" at bounding box center [100, 250] width 125 height 24
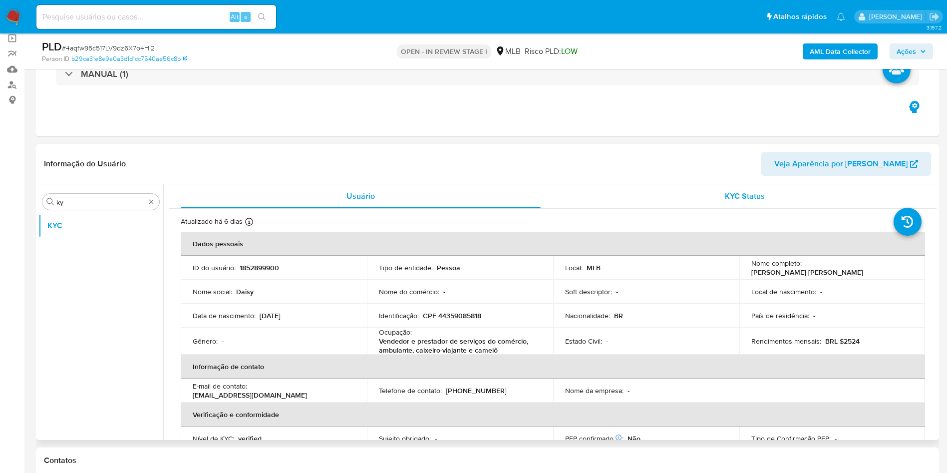
drag, startPoint x: 494, startPoint y: 138, endPoint x: 771, endPoint y: 202, distance: 284.1
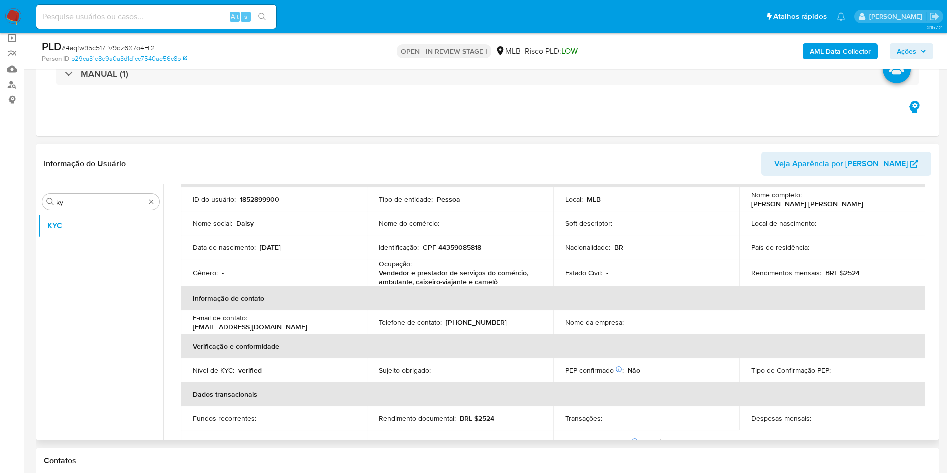
scroll to position [76, 0]
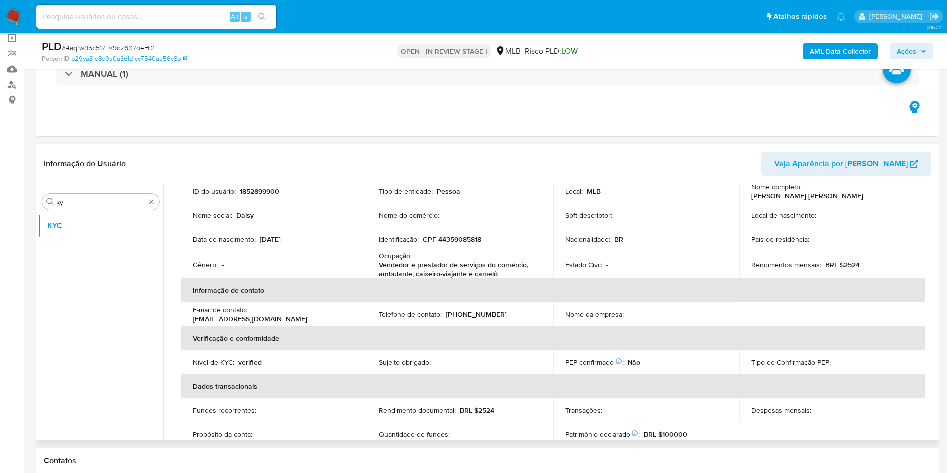
click at [441, 253] on div "Ocupação : Vendedor e prestador de serviços do comércio, ambulante, caixeiro-vi…" at bounding box center [460, 264] width 162 height 27
copy div "Ocupação : Vendedor e prestador de serviços do comércio, ambulante, caixeiro-vi…"
click at [500, 265] on p "Vendedor e prestador de serviços do comércio, ambulante, caixeiro-viajante e ca…" at bounding box center [458, 269] width 158 height 18
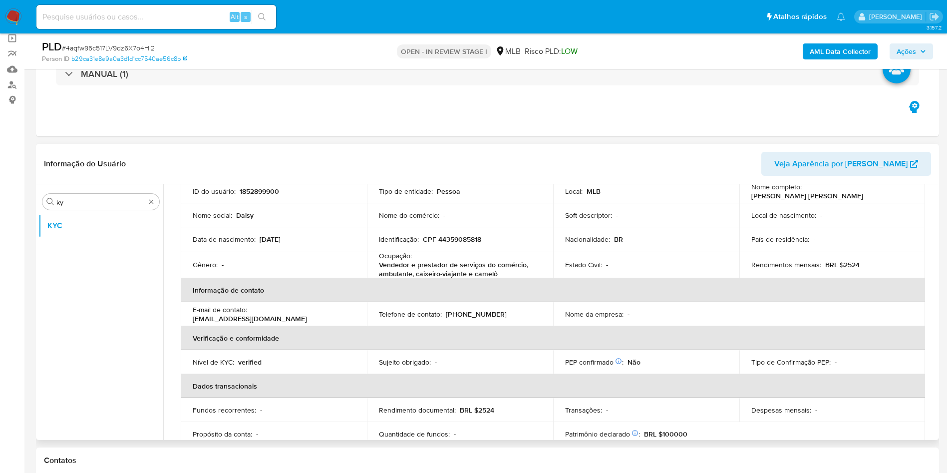
click at [851, 269] on p "BRL $2524" at bounding box center [843, 264] width 34 height 9
copy p "2524"
click at [510, 249] on td "Identificação : CPF 44359085818" at bounding box center [460, 239] width 186 height 24
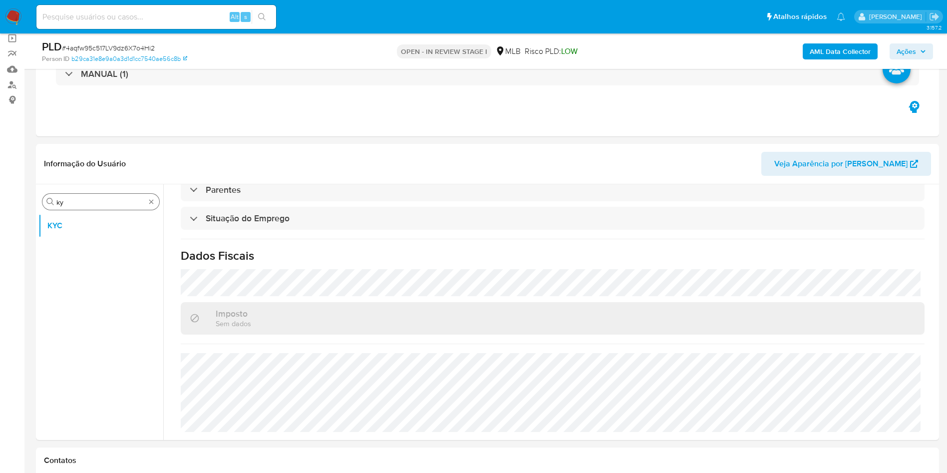
click at [84, 204] on input "ky" at bounding box center [100, 202] width 89 height 9
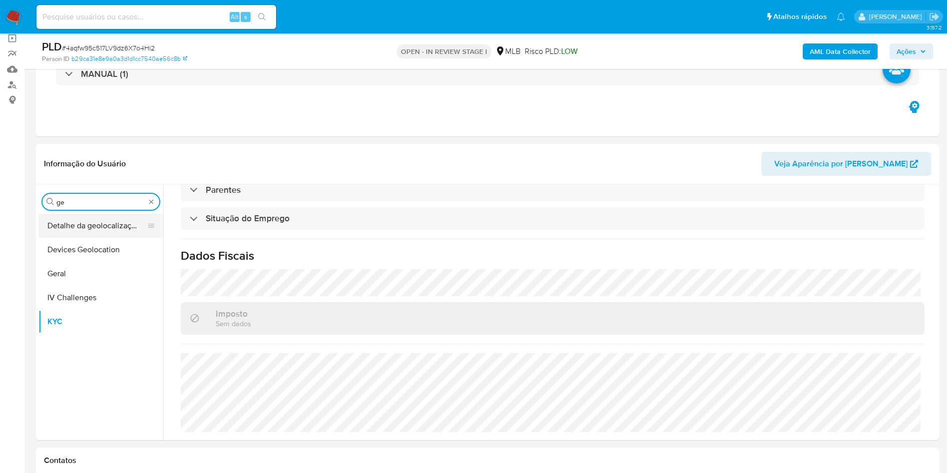
click at [81, 219] on button "Detalhe da geolocalização" at bounding box center [96, 226] width 117 height 24
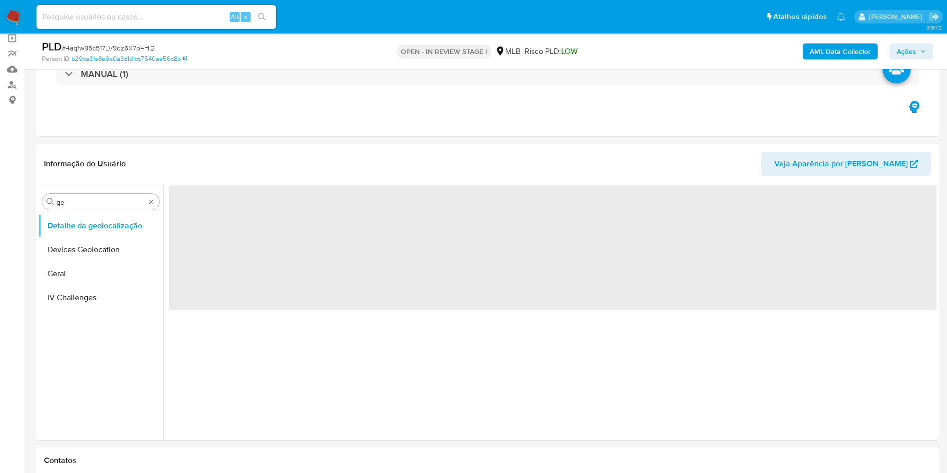
scroll to position [0, 0]
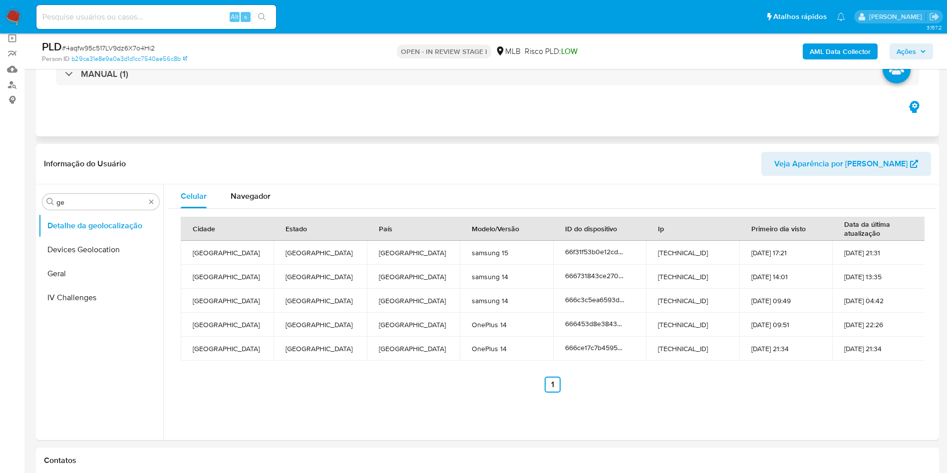
click at [485, 93] on div "MANUAL (1)" at bounding box center [487, 74] width 887 height 50
click at [88, 200] on input "ge" at bounding box center [100, 202] width 89 height 9
click at [81, 223] on button "Detalhe da geolocalização" at bounding box center [96, 226] width 117 height 24
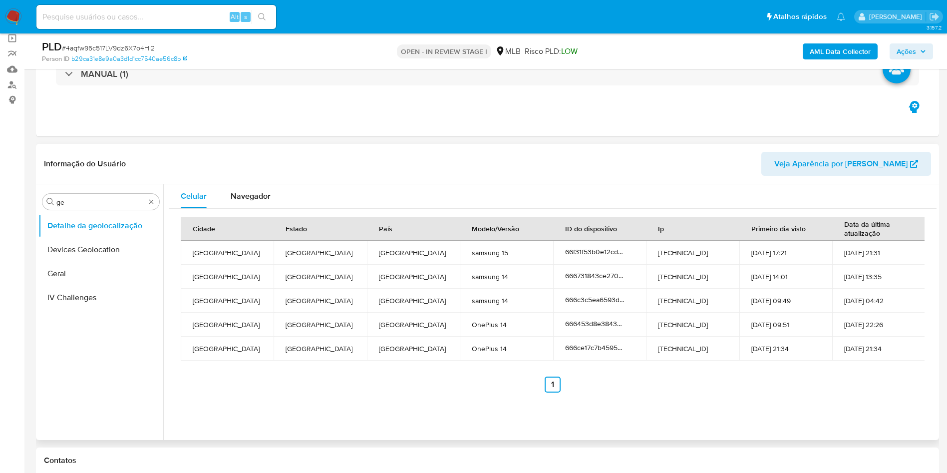
click at [479, 149] on div "Informação do Usuário Veja Aparência por Pessoa" at bounding box center [487, 164] width 903 height 40
click at [76, 203] on input "ge" at bounding box center [100, 202] width 89 height 9
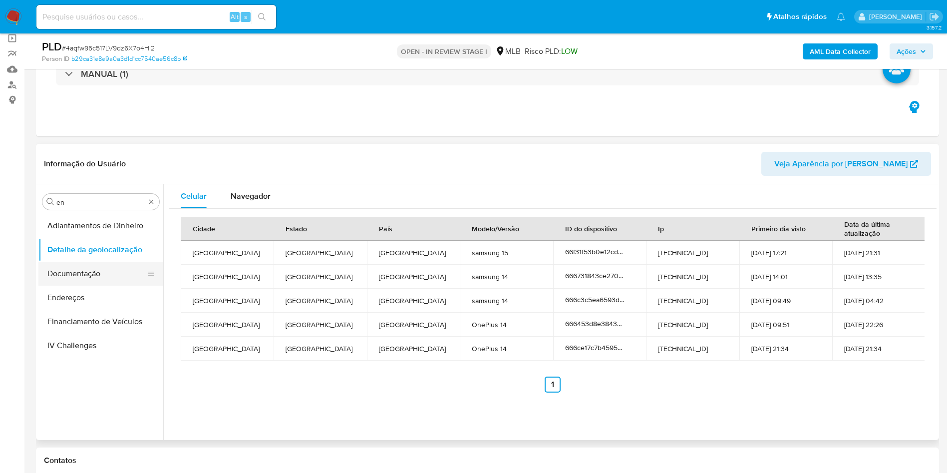
click at [107, 277] on button "Documentação" at bounding box center [96, 274] width 117 height 24
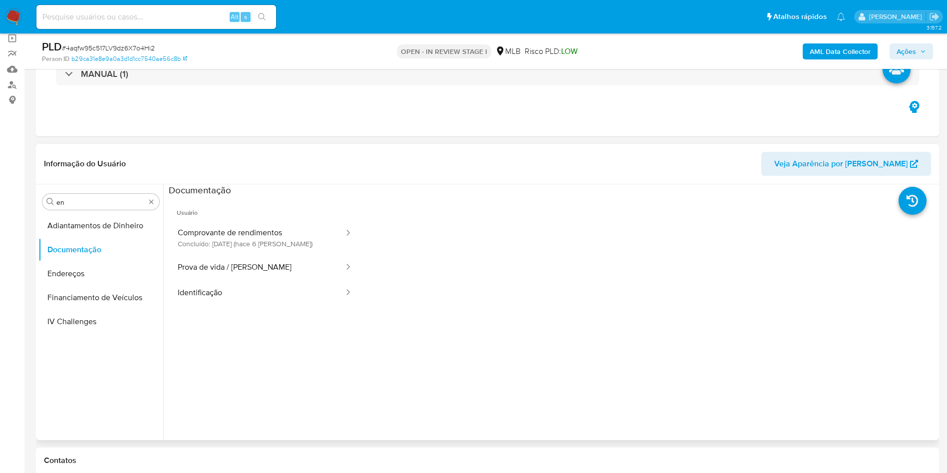
click at [86, 267] on button "Endereços" at bounding box center [100, 274] width 125 height 24
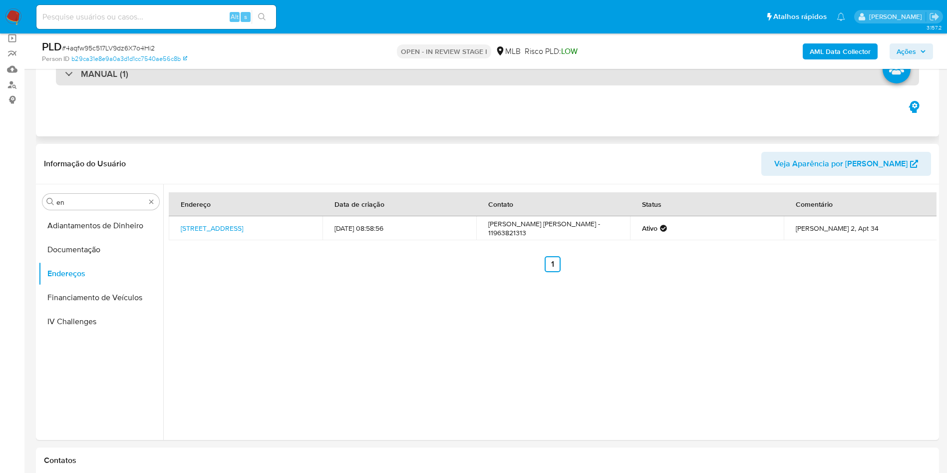
click at [567, 82] on div "MANUAL (1)" at bounding box center [487, 73] width 863 height 23
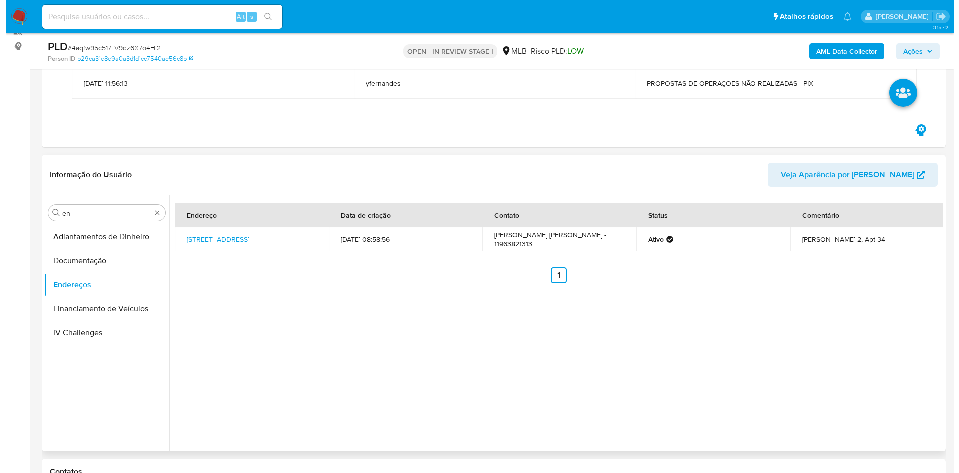
scroll to position [150, 0]
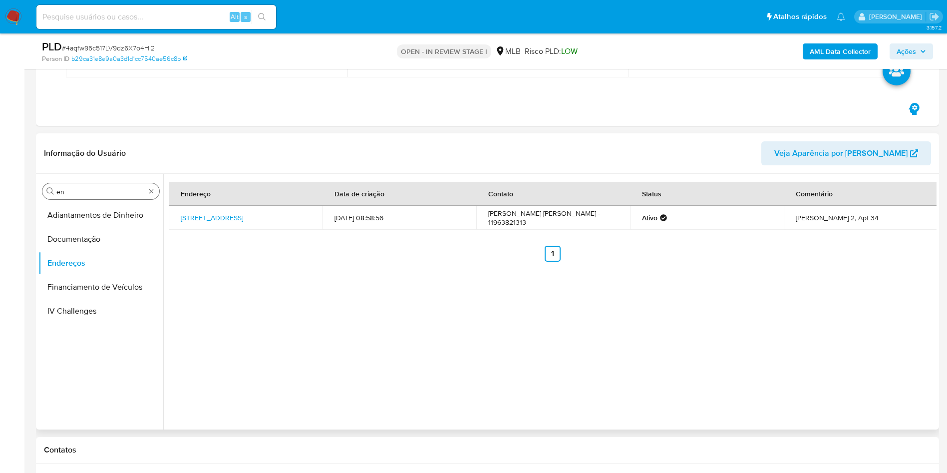
click at [66, 191] on input "en" at bounding box center [100, 191] width 89 height 9
click at [66, 190] on input "en" at bounding box center [100, 191] width 89 height 9
click at [427, 143] on header "Informação do Usuário Veja Aparência por Pessoa" at bounding box center [487, 153] width 887 height 24
click at [68, 188] on input "en" at bounding box center [100, 191] width 89 height 9
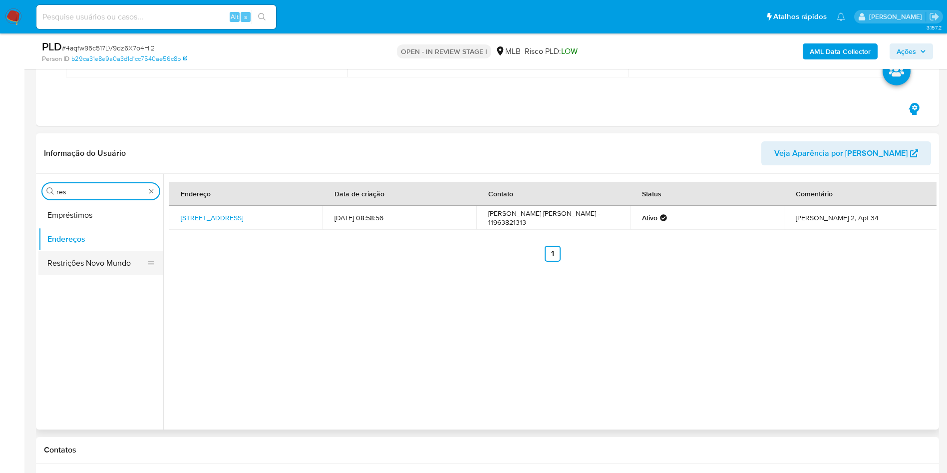
type input "res"
click at [79, 253] on button "Restrições Novo Mundo" at bounding box center [96, 263] width 117 height 24
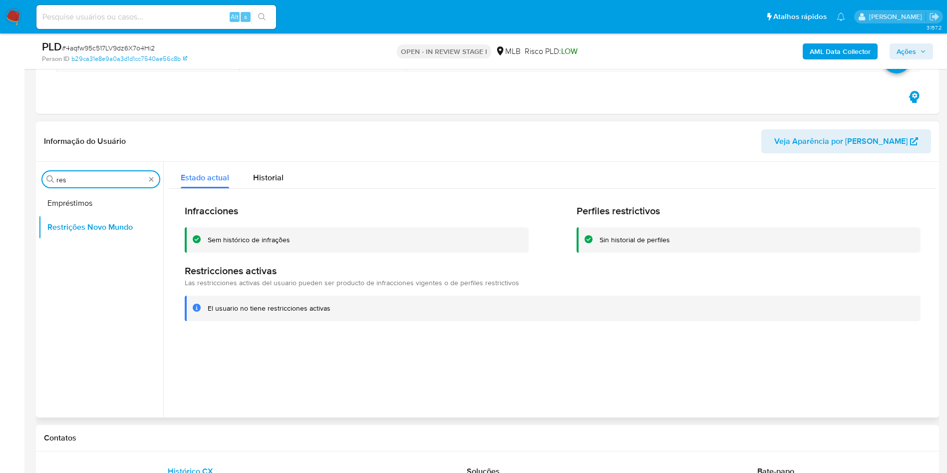
click at [80, 179] on input "res" at bounding box center [100, 179] width 89 height 9
type input "po"
click at [79, 203] on button "Dispositivos Point" at bounding box center [100, 203] width 125 height 24
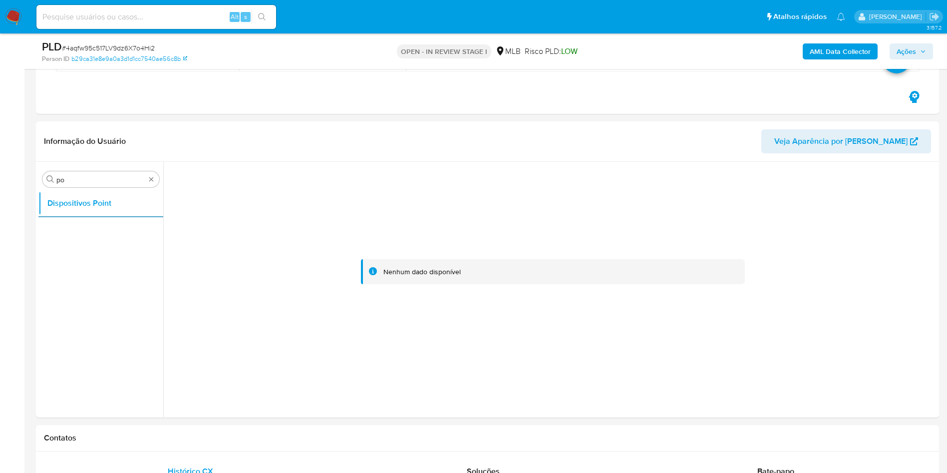
click at [836, 45] on b "AML Data Collector" at bounding box center [840, 51] width 61 height 16
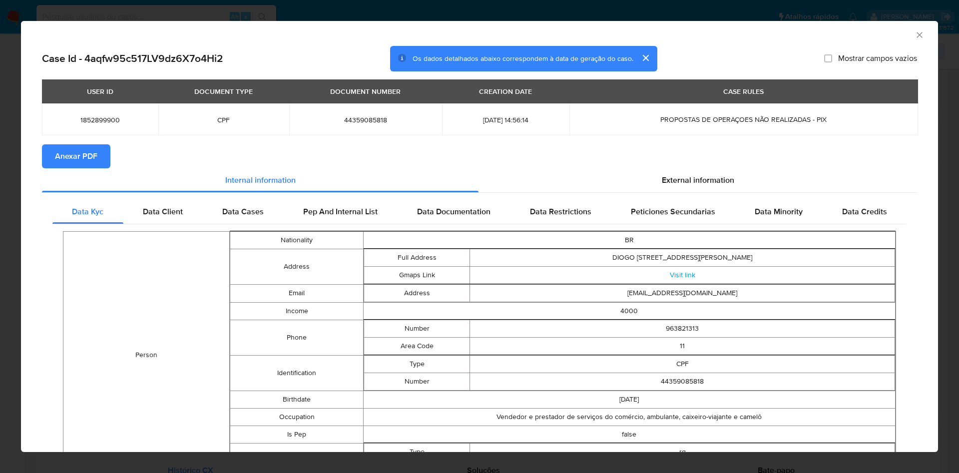
click at [81, 160] on span "Anexar PDF" at bounding box center [76, 156] width 42 height 22
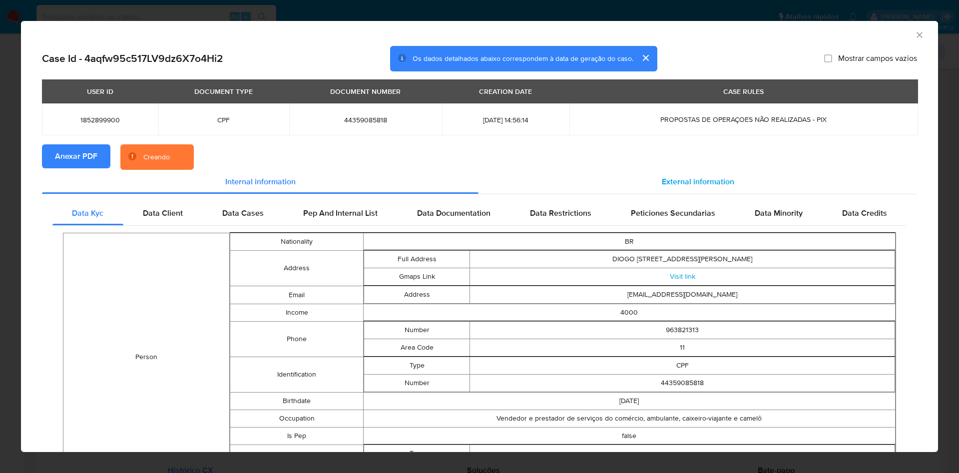
click at [691, 170] on div "External information" at bounding box center [697, 182] width 438 height 24
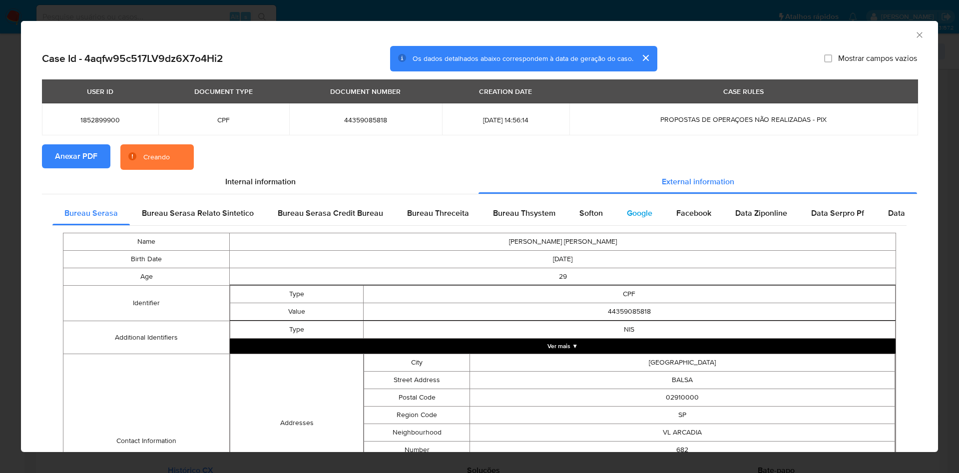
click at [643, 224] on div "Google" at bounding box center [639, 213] width 49 height 24
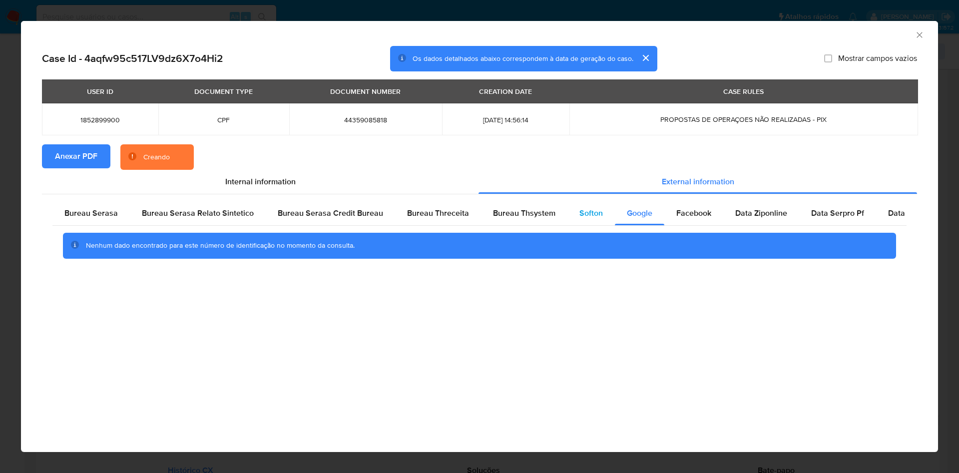
click at [586, 209] on span "Softon" at bounding box center [590, 212] width 23 height 11
click at [540, 215] on span "Bureau Thsystem" at bounding box center [524, 212] width 62 height 11
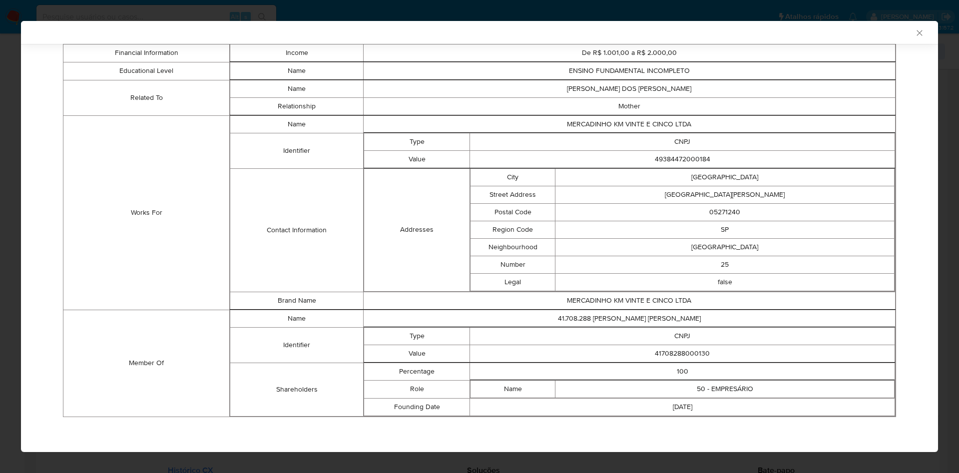
scroll to position [429, 0]
click at [691, 353] on td "41708288000130" at bounding box center [682, 353] width 425 height 17
copy td "41708288000130"
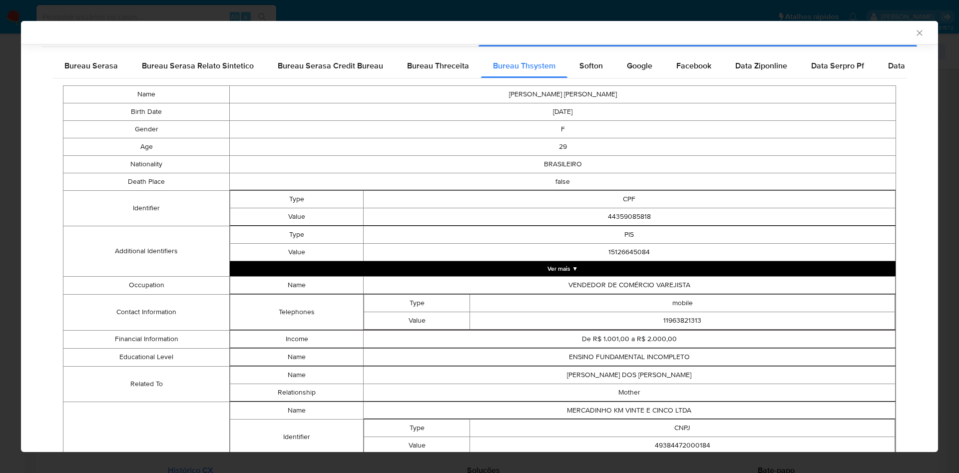
scroll to position [55, 0]
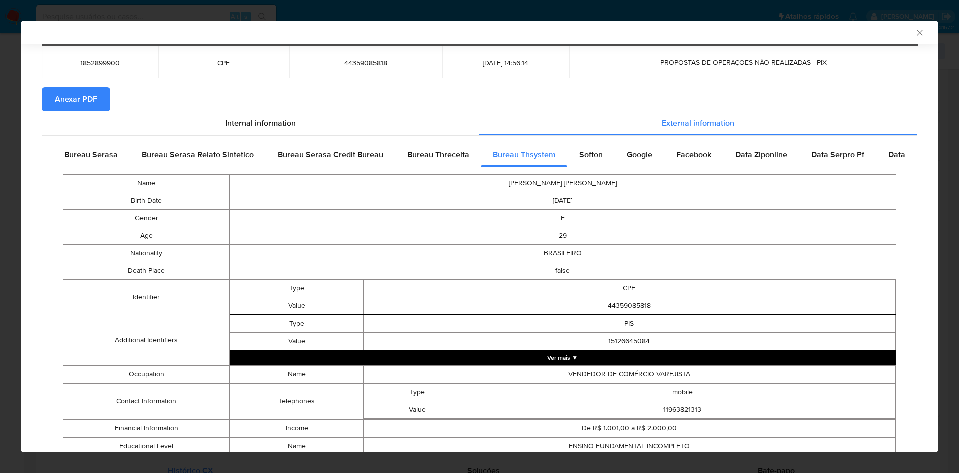
drag, startPoint x: 75, startPoint y: 139, endPoint x: 101, endPoint y: 178, distance: 46.8
click at [69, 142] on div "Bureau Serasa Bureau Serasa Relato Sintetico Bureau Serasa Credit Bureau Bureau…" at bounding box center [479, 471] width 875 height 670
drag, startPoint x: 95, startPoint y: 149, endPoint x: 97, endPoint y: 154, distance: 5.1
click at [97, 154] on span "Bureau Serasa" at bounding box center [90, 154] width 53 height 11
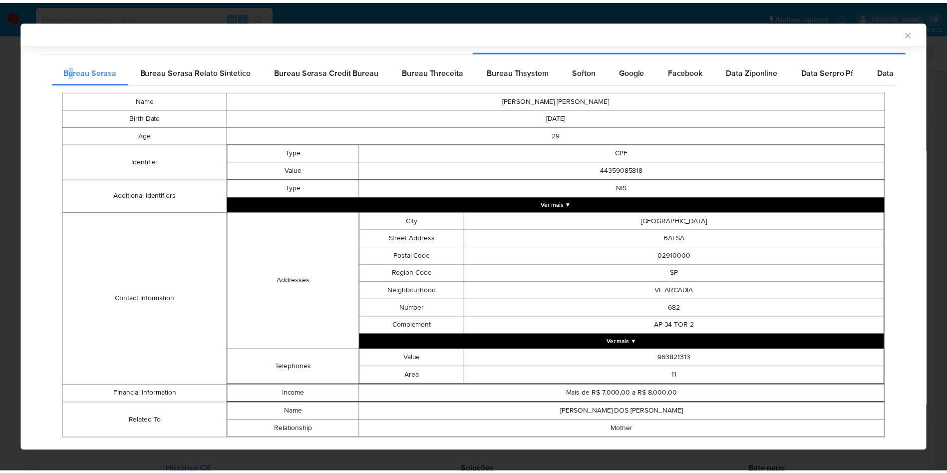
scroll to position [160, 0]
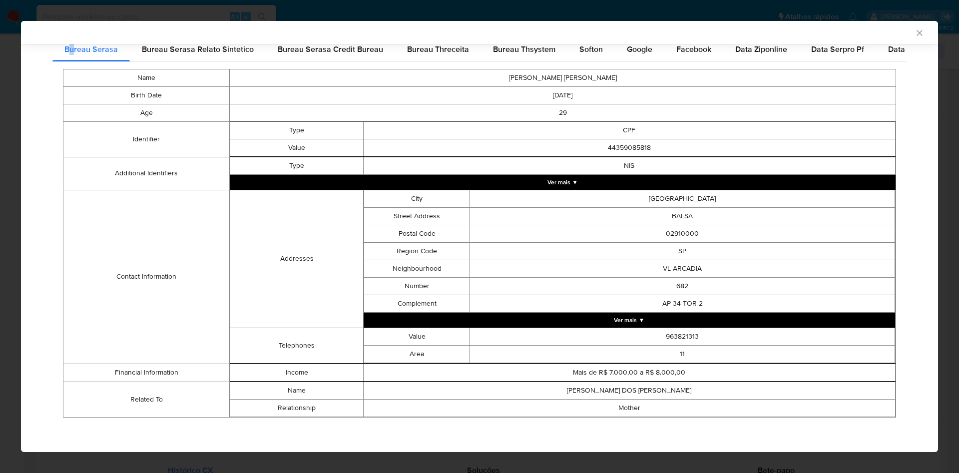
click at [0, 261] on div "AML Data Collector Case Id - 4aqfw95c517LV9dz6X7o4Hi2 Os dados detalhados abaix…" at bounding box center [479, 236] width 959 height 473
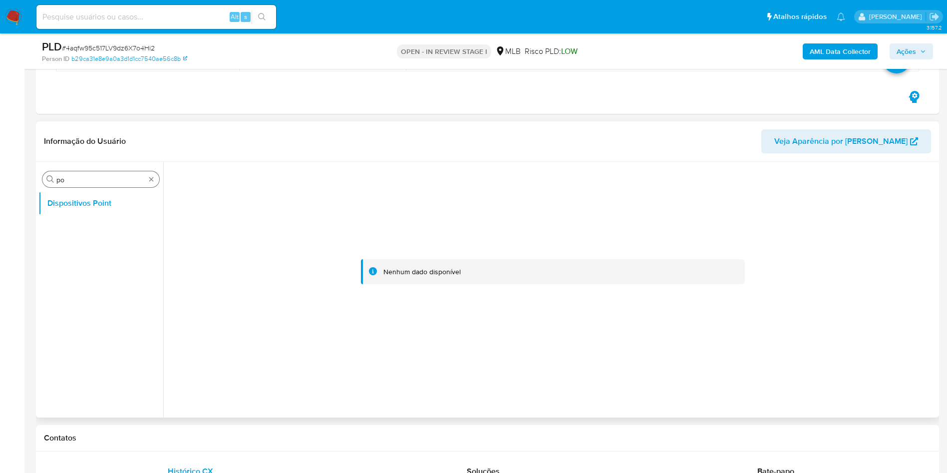
click at [79, 182] on input "po" at bounding box center [100, 179] width 89 height 9
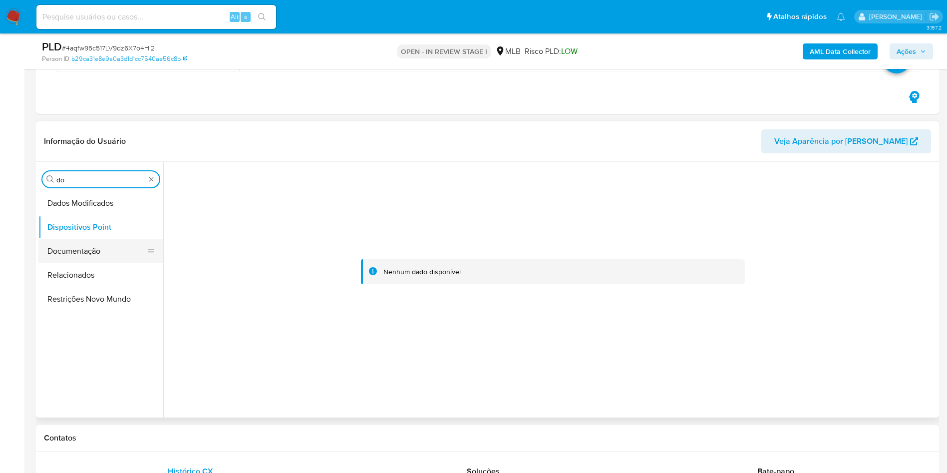
type input "do"
click at [70, 255] on button "Documentação" at bounding box center [96, 251] width 117 height 24
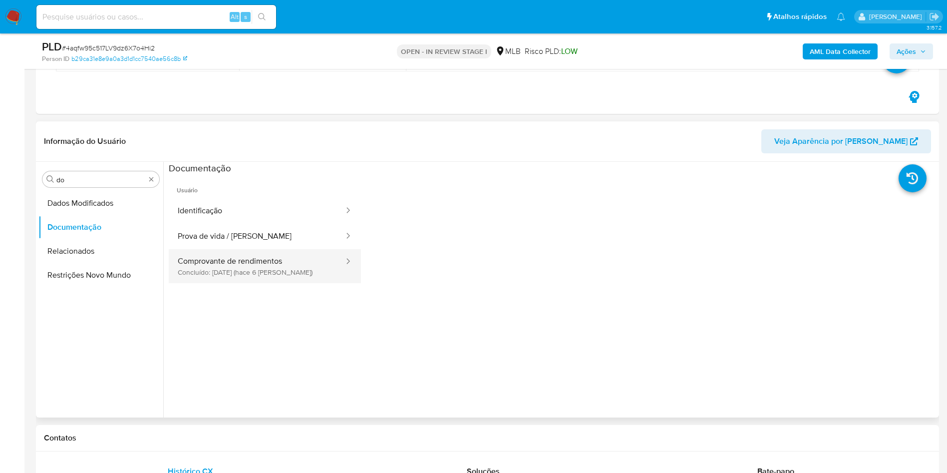
click at [297, 263] on button "Comprovante de rendimentos Concluído: 28/08/2025 (hace 6 días)" at bounding box center [257, 266] width 176 height 34
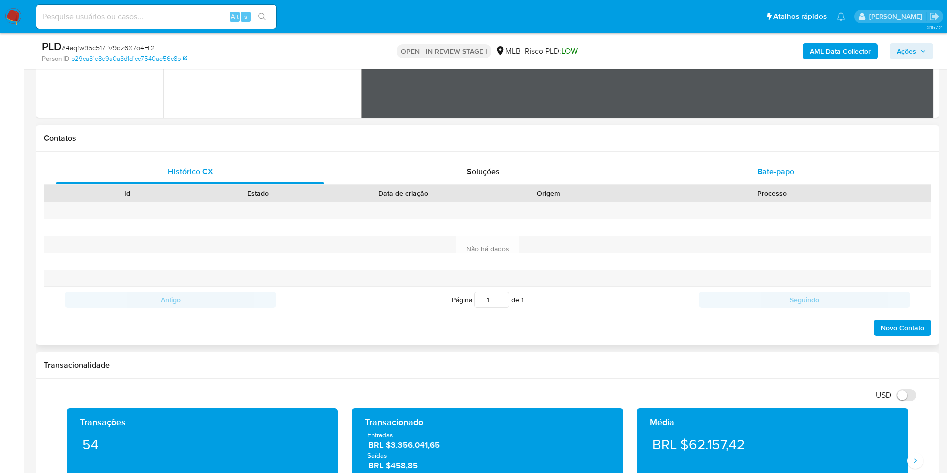
click at [797, 166] on div "Bate-papo" at bounding box center [776, 172] width 269 height 24
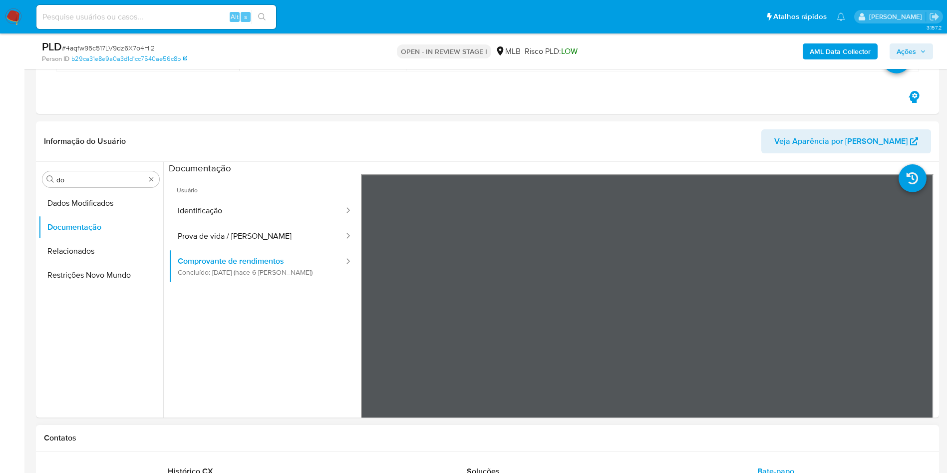
scroll to position [75, 0]
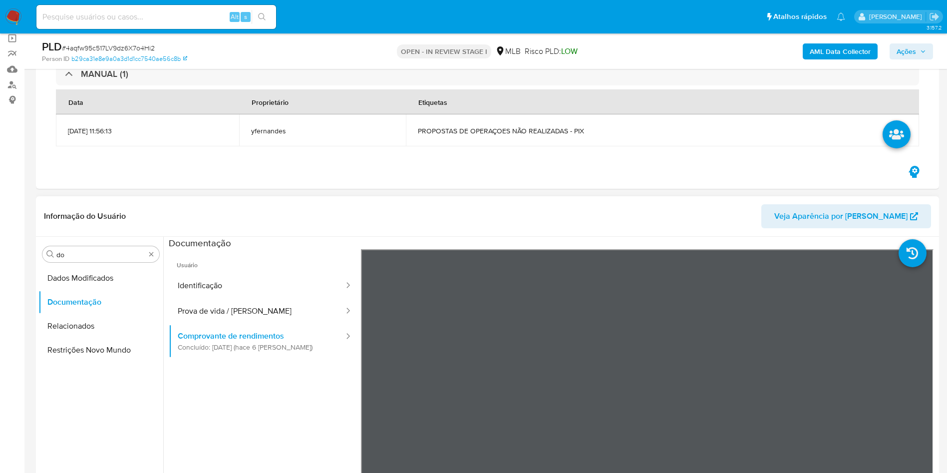
click at [160, 250] on div "Procurar do Dados Modificados Documentação Relacionados Restrições Novo Mundo" at bounding box center [100, 365] width 125 height 254
click at [150, 247] on div "Procurar do" at bounding box center [100, 254] width 117 height 16
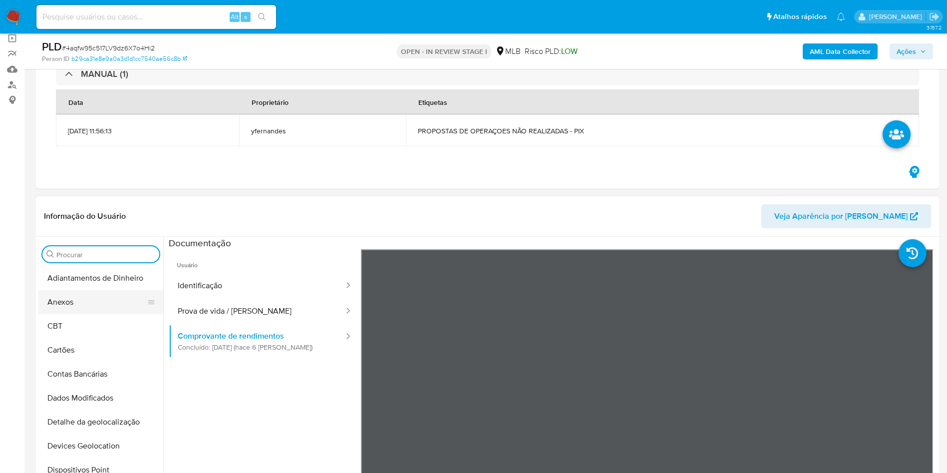
click at [93, 301] on button "Anexos" at bounding box center [96, 302] width 117 height 24
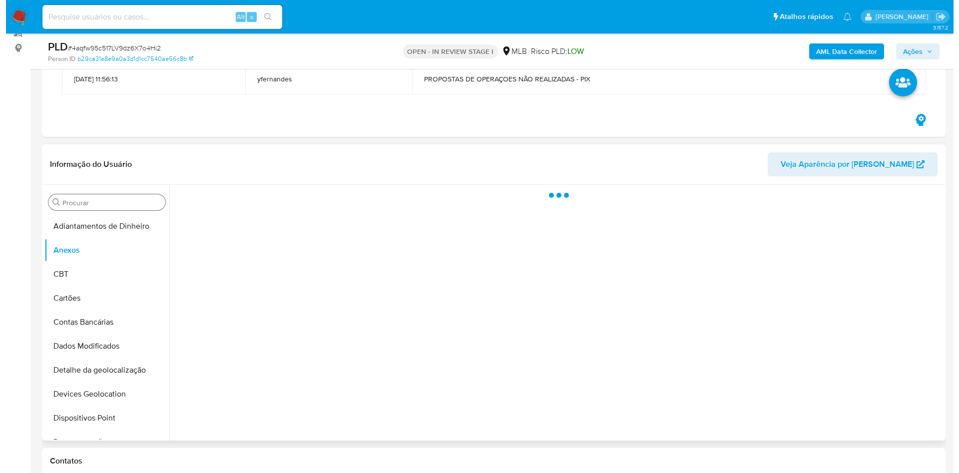
scroll to position [150, 0]
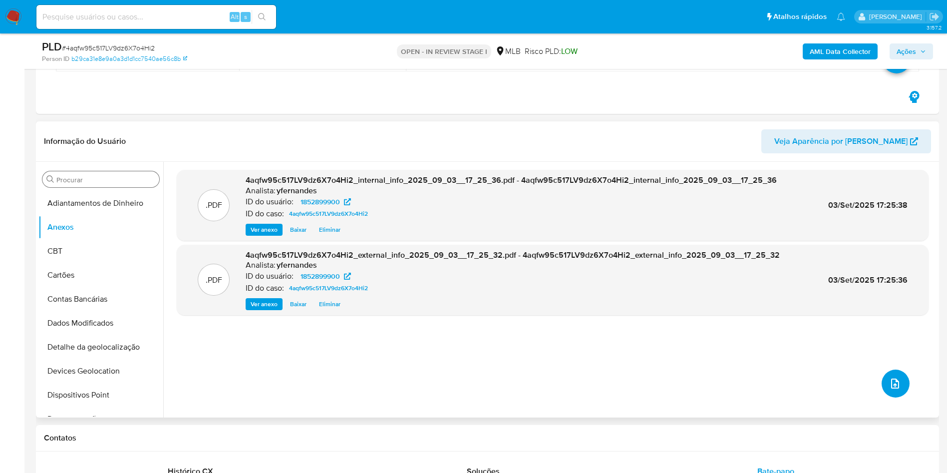
click at [892, 387] on icon "upload-file" at bounding box center [895, 384] width 8 height 10
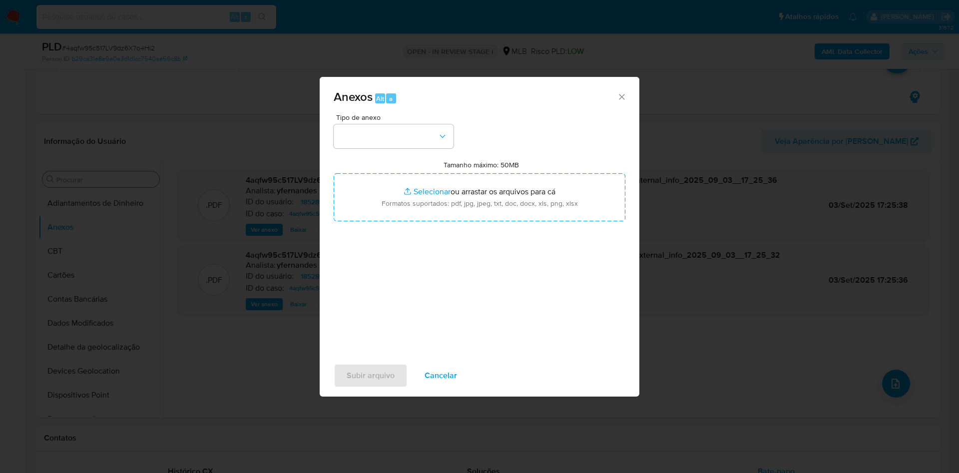
click at [391, 122] on div "Tipo de anexo" at bounding box center [394, 131] width 120 height 34
click at [393, 126] on button "button" at bounding box center [394, 136] width 120 height 24
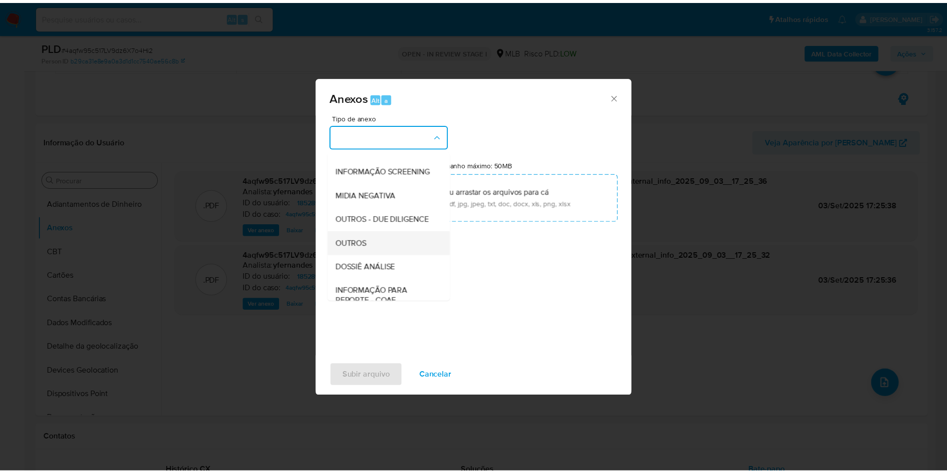
scroll to position [154, 0]
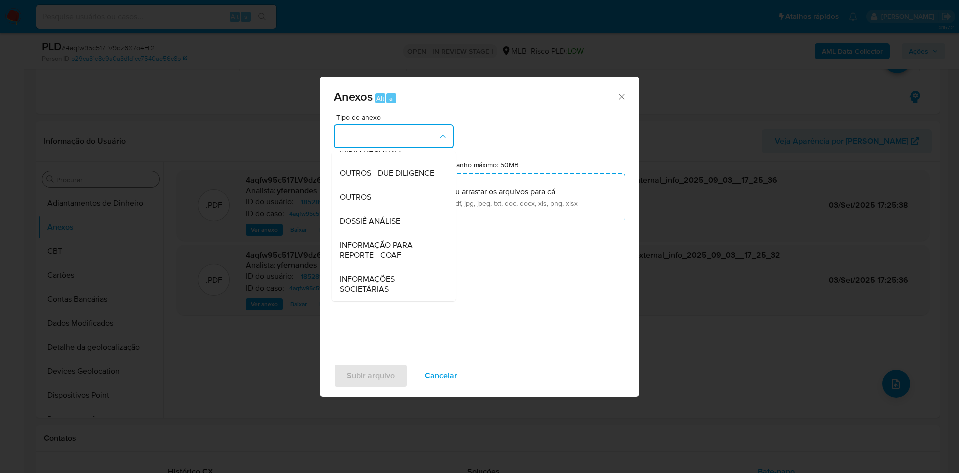
click at [371, 192] on span "OUTROS" at bounding box center [355, 197] width 31 height 10
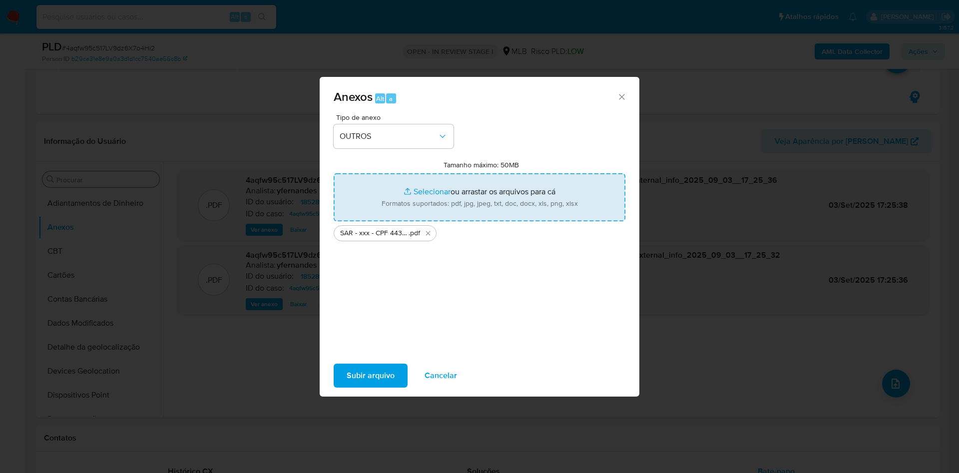
type input "C:\fakepath\Mulan 1852899900_2025_09_02_15_37_11.xlsx"
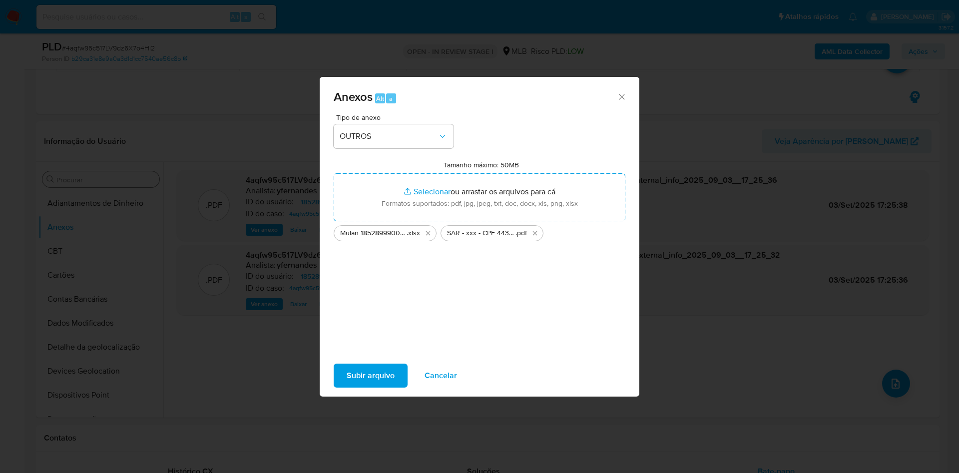
click at [372, 376] on span "Subir arquivo" at bounding box center [371, 376] width 48 height 22
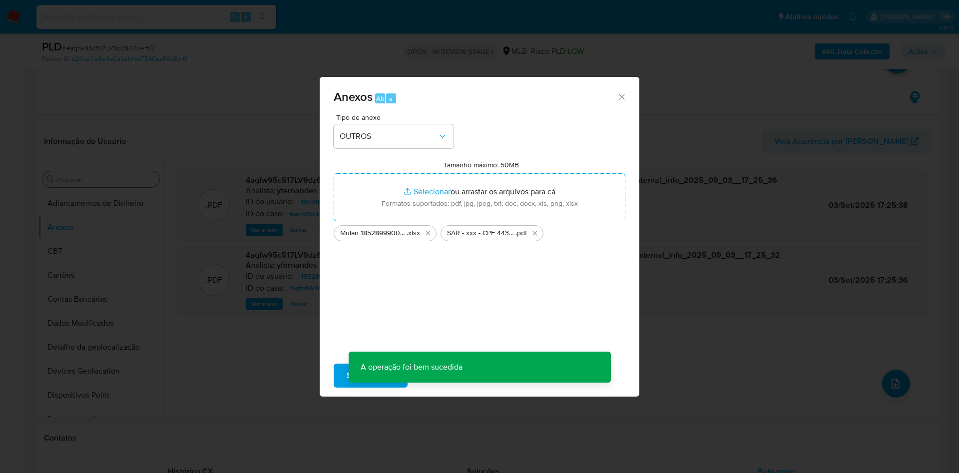
click at [830, 103] on div "Anexos Alt a Tipo de anexo OUTROS Tamanho máximo: 50MB Selecionar arquivos Sele…" at bounding box center [479, 236] width 959 height 473
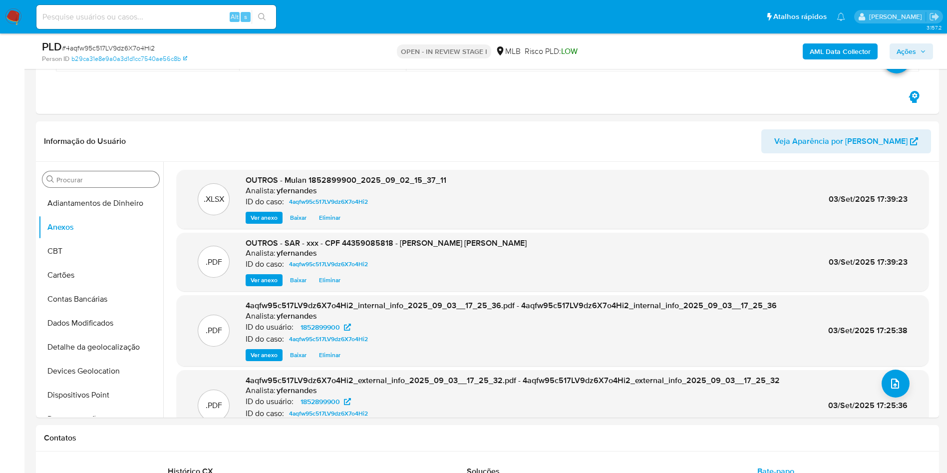
click at [904, 49] on span "Ações" at bounding box center [906, 51] width 19 height 16
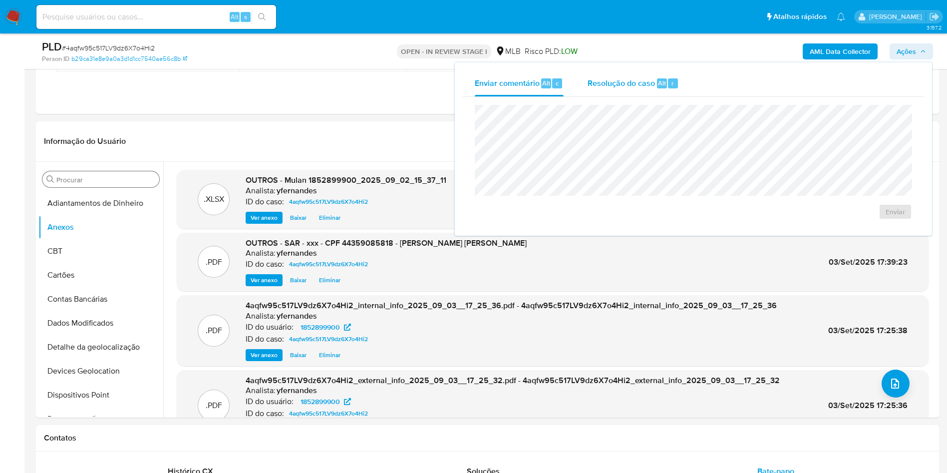
click at [678, 73] on div "Resolução do caso Alt r" at bounding box center [633, 83] width 91 height 26
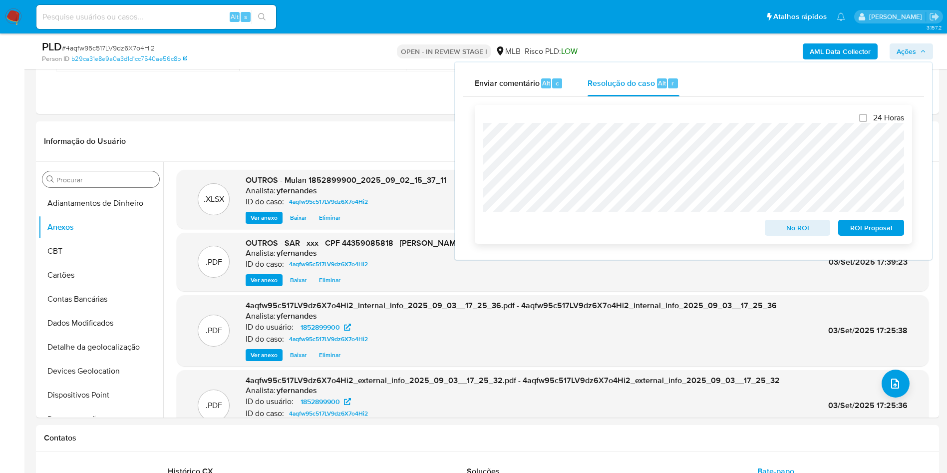
click at [874, 230] on span "ROI Proposal" at bounding box center [872, 228] width 52 height 14
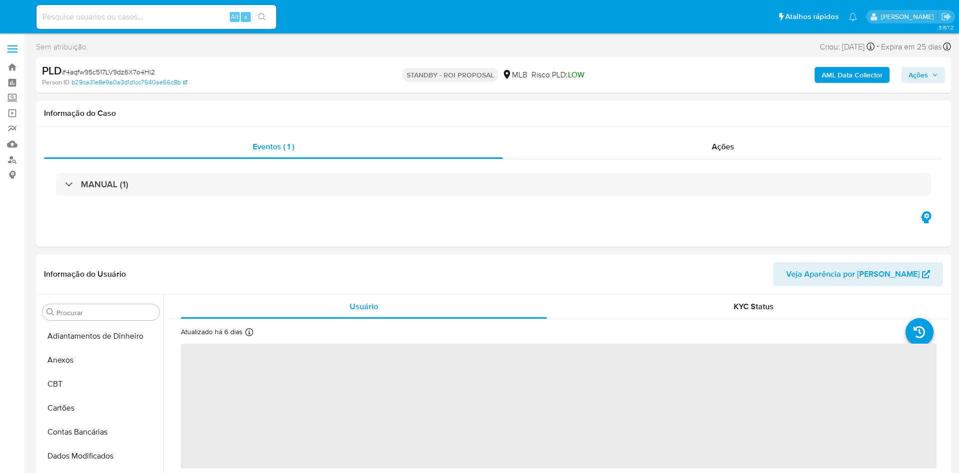
select select "10"
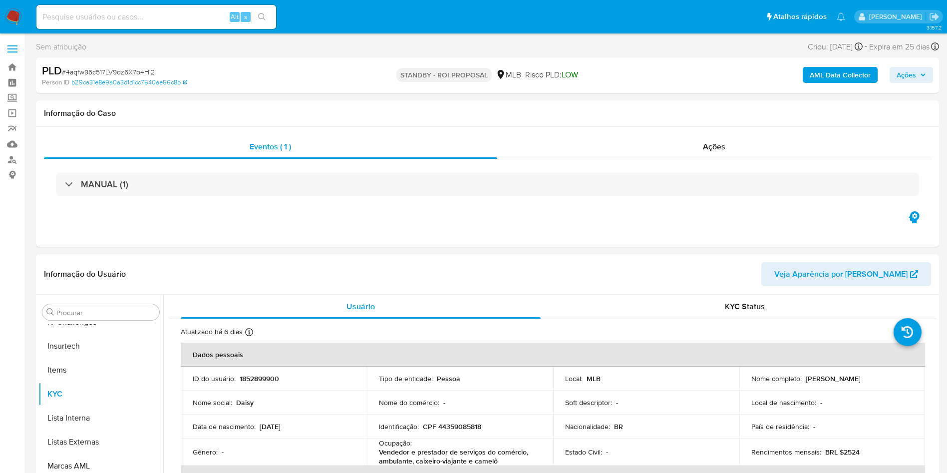
scroll to position [446, 0]
click at [584, 134] on div "Eventos ( 1 ) Ações MANUAL (1)" at bounding box center [487, 187] width 903 height 120
click at [602, 159] on div "MANUAL (1)" at bounding box center [487, 184] width 887 height 50
click at [617, 144] on div "Ações" at bounding box center [714, 147] width 434 height 24
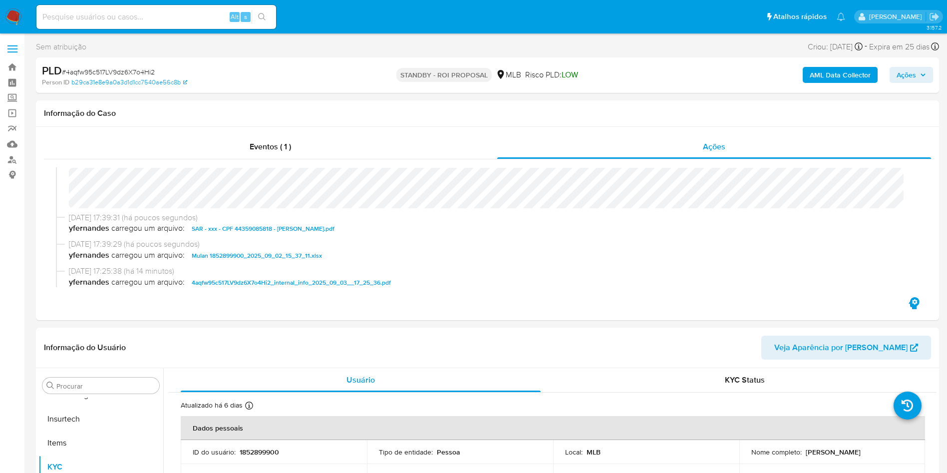
scroll to position [0, 0]
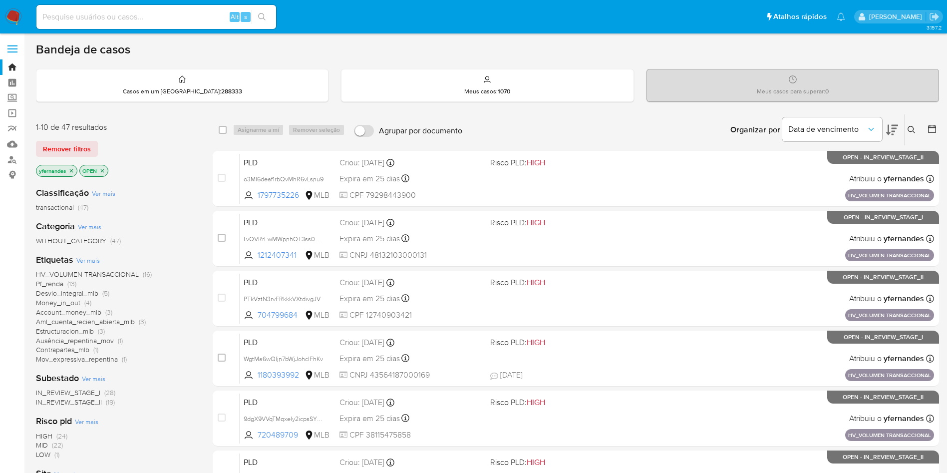
click at [52, 287] on span "Pf_renda" at bounding box center [49, 284] width 27 height 10
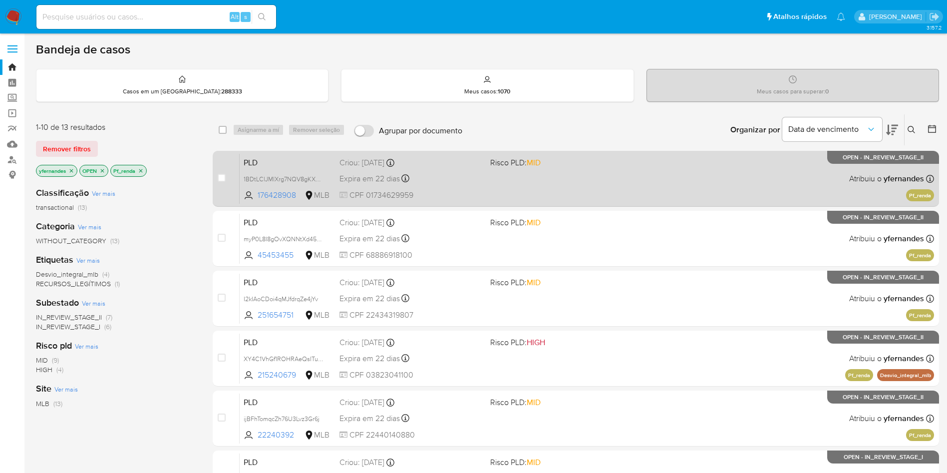
click at [585, 182] on div "PLD 1BDtLClJMlXrg7NQV8gKXB57 176428908 MLB Risco PLD: MID Criou: 12/08/2025 Cri…" at bounding box center [587, 178] width 695 height 50
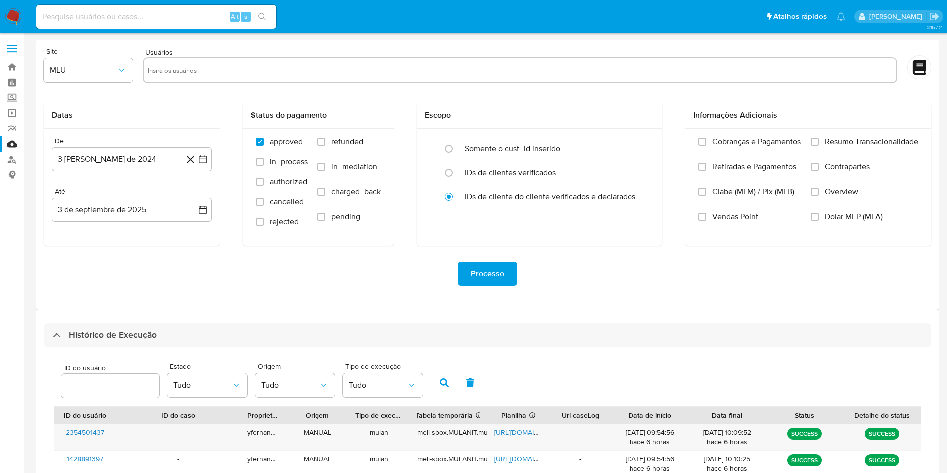
select select "10"
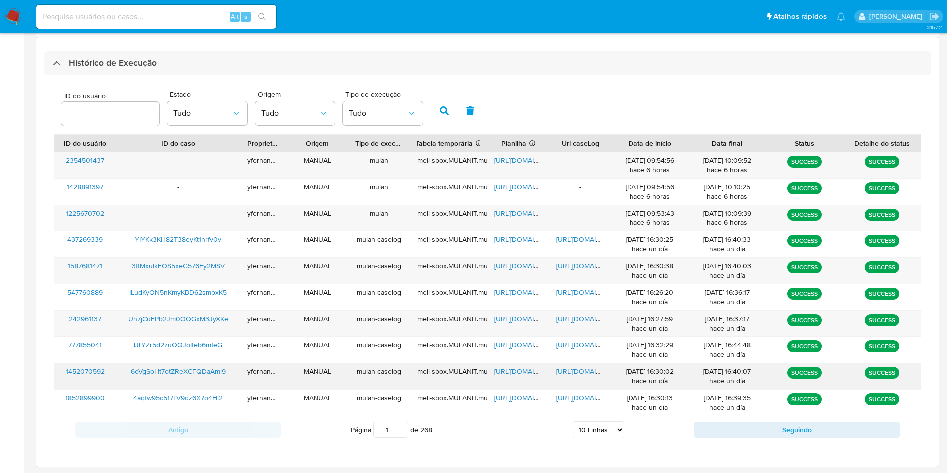
click at [516, 370] on span "[URL][DOMAIN_NAME]" at bounding box center [528, 371] width 69 height 10
click at [564, 373] on span "[URL][DOMAIN_NAME]" at bounding box center [590, 371] width 69 height 10
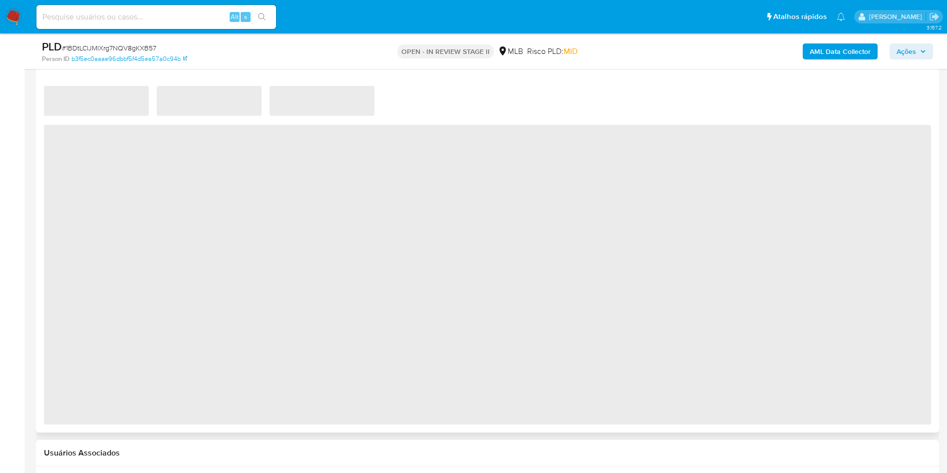
scroll to position [749, 0]
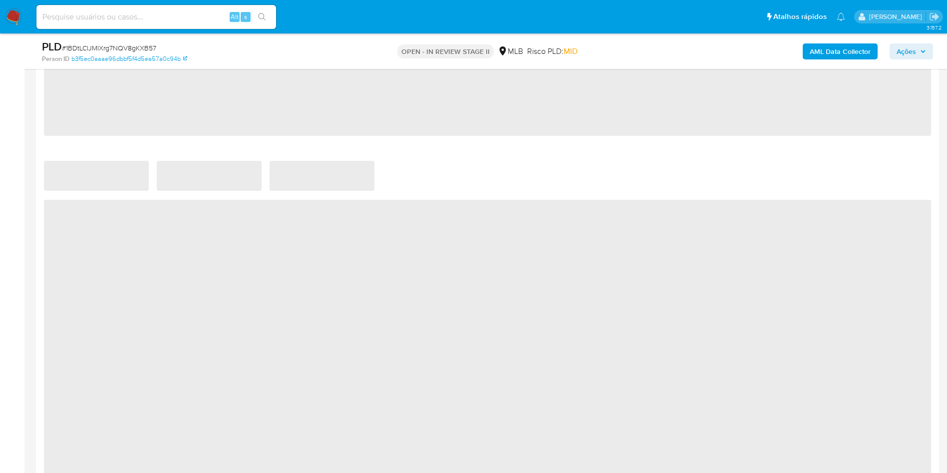
select select "10"
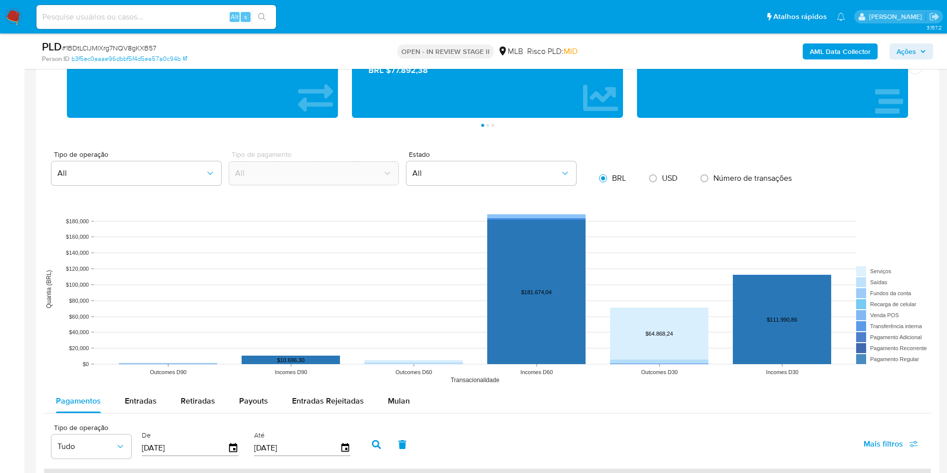
scroll to position [1049, 0]
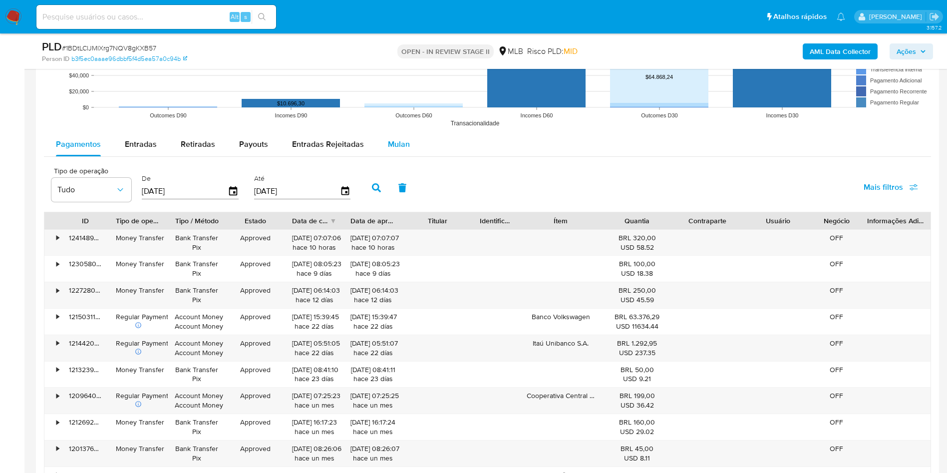
click at [411, 145] on button "Mulan" at bounding box center [399, 144] width 46 height 24
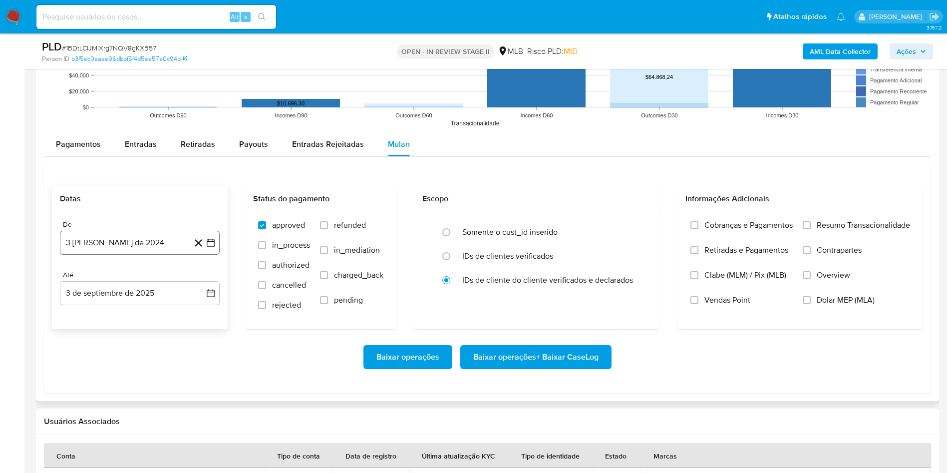
click at [160, 243] on button "3 [PERSON_NAME] de 2024" at bounding box center [140, 243] width 160 height 24
click at [141, 282] on span "agosto 2024" at bounding box center [134, 279] width 45 height 10
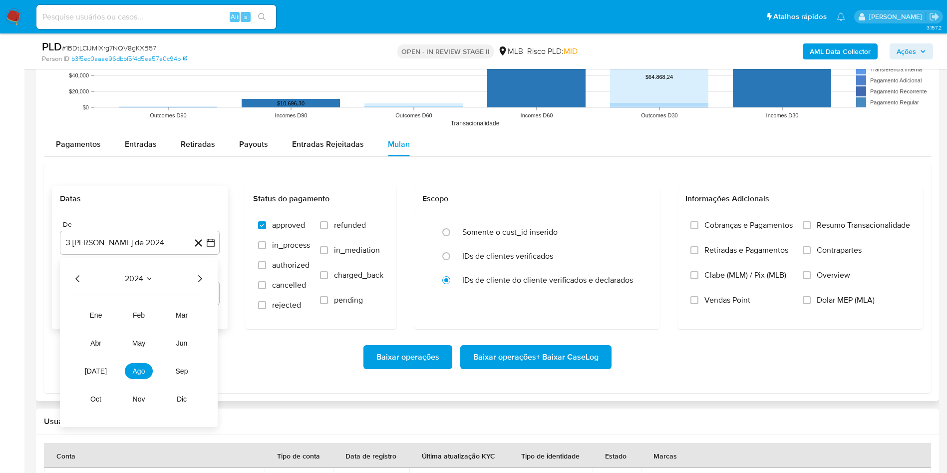
click at [198, 277] on icon "Año siguiente" at bounding box center [200, 279] width 12 height 12
click at [100, 370] on span "[DATE]" at bounding box center [96, 371] width 22 height 8
click at [105, 316] on button "1" at bounding box center [100, 316] width 16 height 16
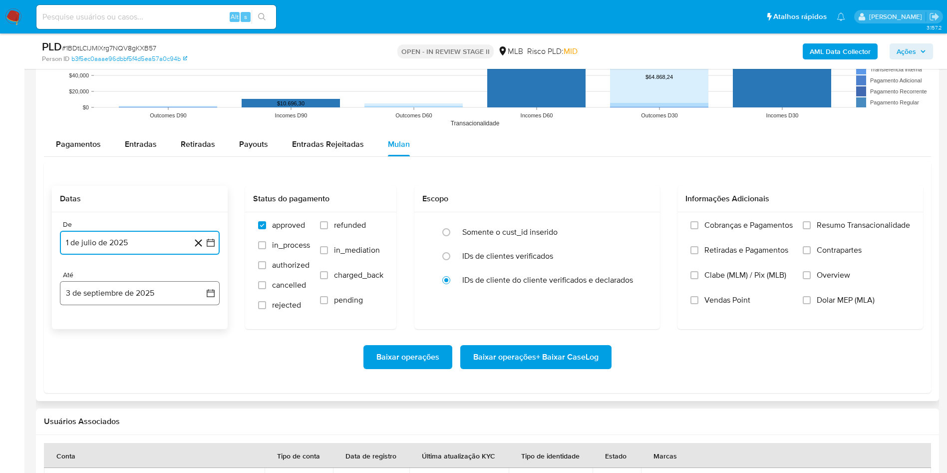
click at [103, 290] on button "3 de septiembre de 2025" at bounding box center [140, 293] width 160 height 24
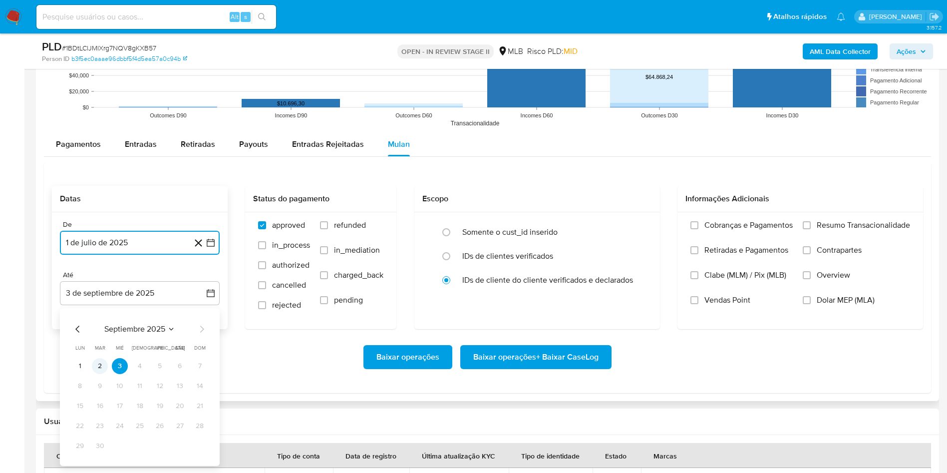
click at [95, 364] on button "2" at bounding box center [100, 366] width 16 height 16
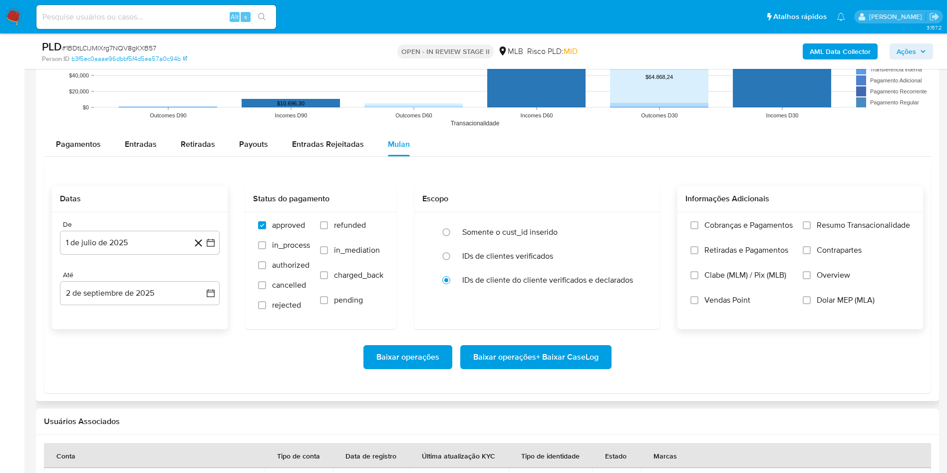
click at [881, 224] on span "Resumo Transacionalidade" at bounding box center [863, 225] width 93 height 10
click at [811, 224] on input "Resumo Transacionalidade" at bounding box center [807, 225] width 8 height 8
click at [511, 367] on span "Baixar operações + Baixar CaseLog" at bounding box center [535, 357] width 125 height 22
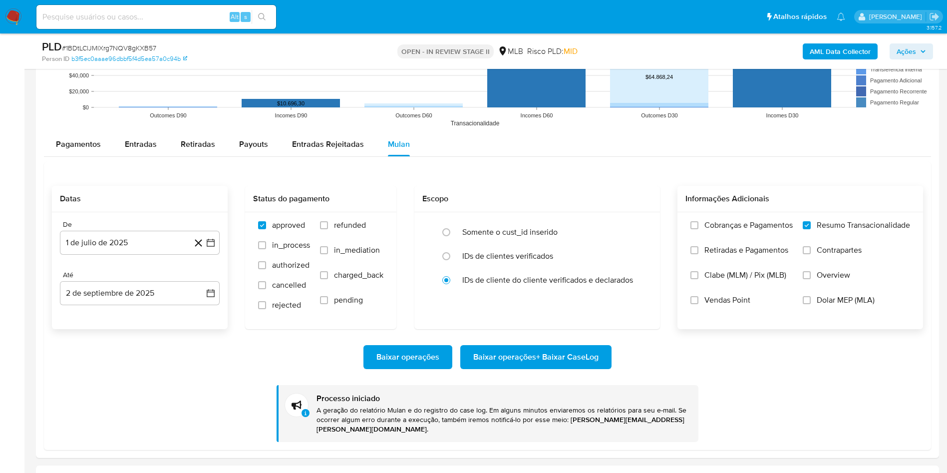
drag, startPoint x: 10, startPoint y: 262, endPoint x: 262, endPoint y: 0, distance: 363.1
